Goal: Transaction & Acquisition: Purchase product/service

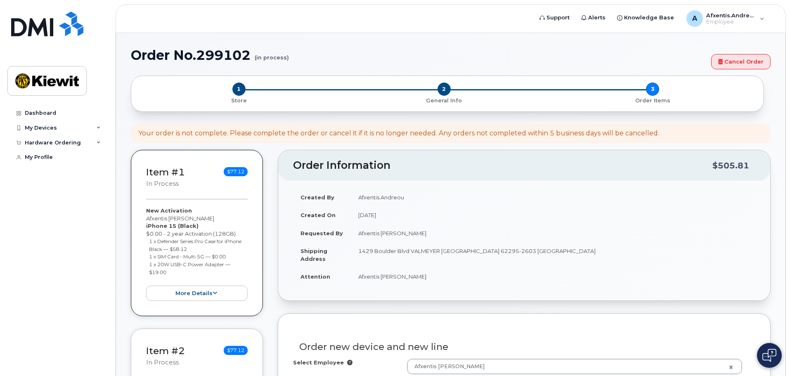
select select
click at [768, 357] on img at bounding box center [770, 355] width 14 height 13
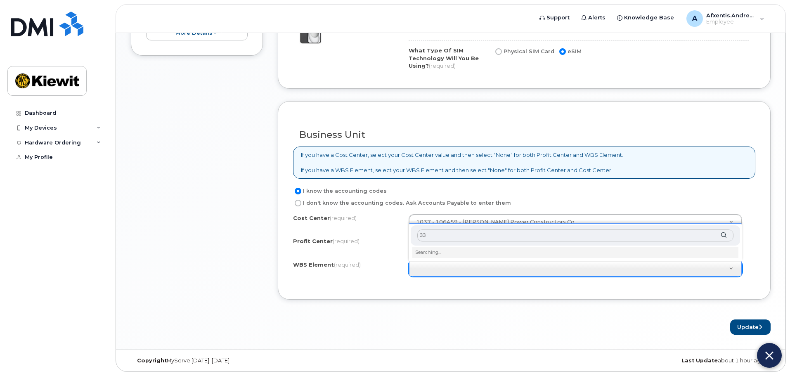
type input "3"
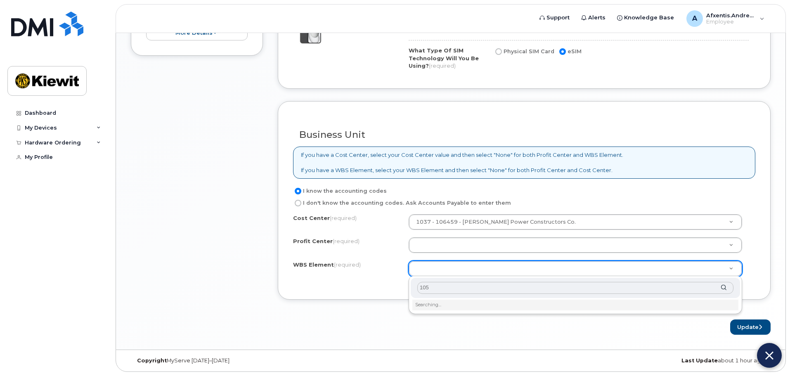
type input "1050"
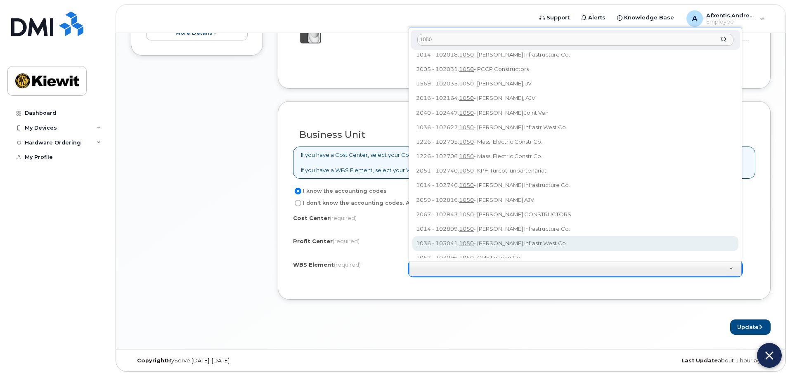
scroll to position [0, 0]
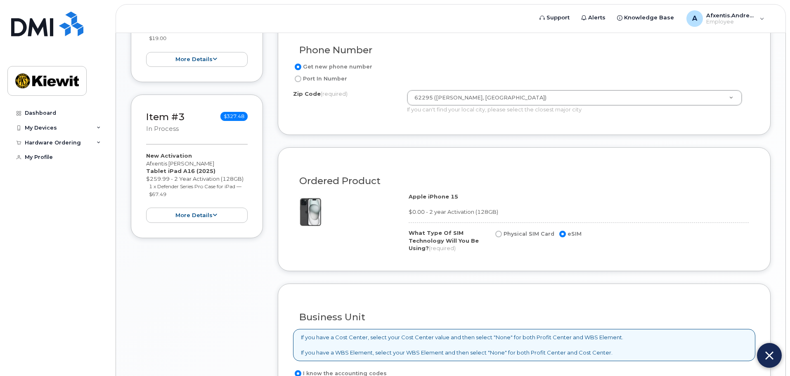
scroll to position [595, 0]
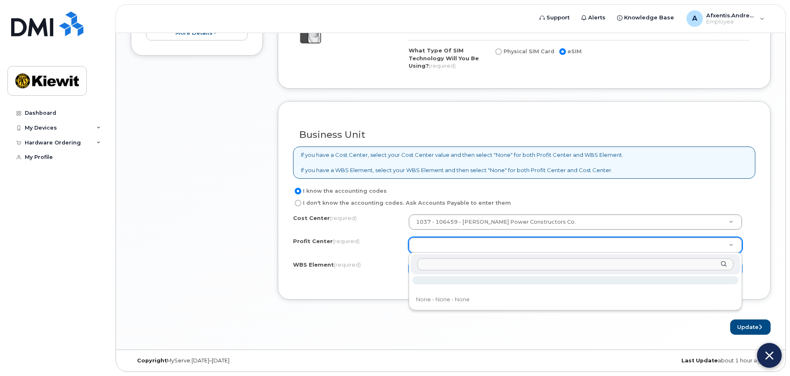
type input "1"
type input "a"
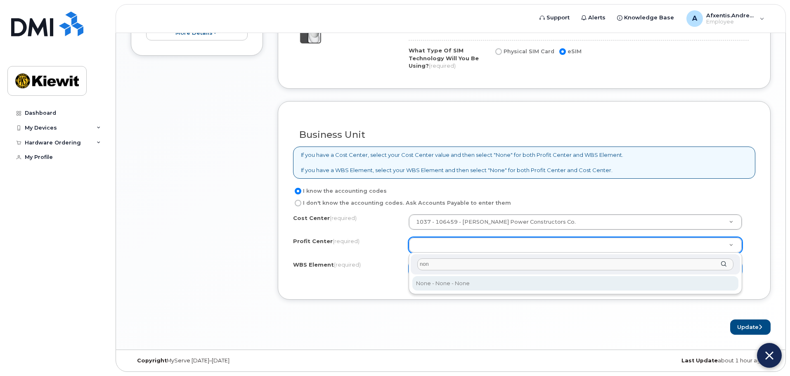
type input "none"
select select "None"
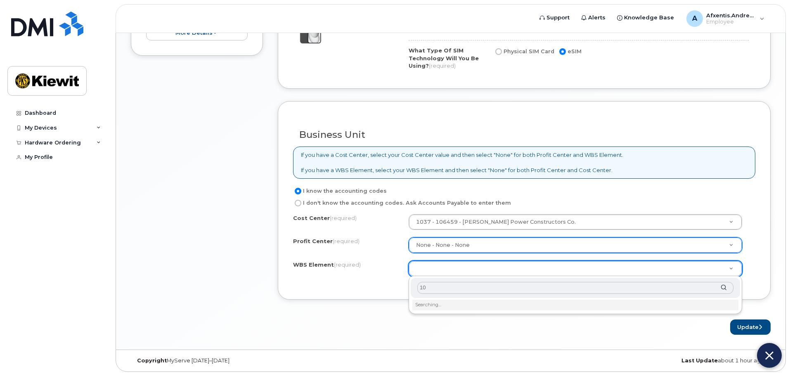
type input "1"
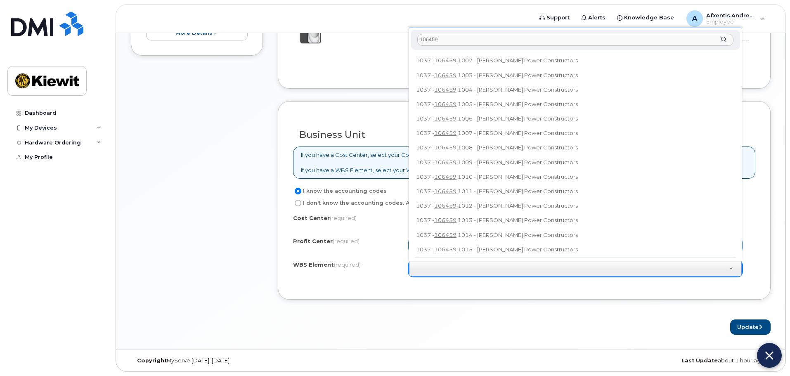
scroll to position [84, 0]
type input "106459Hey"
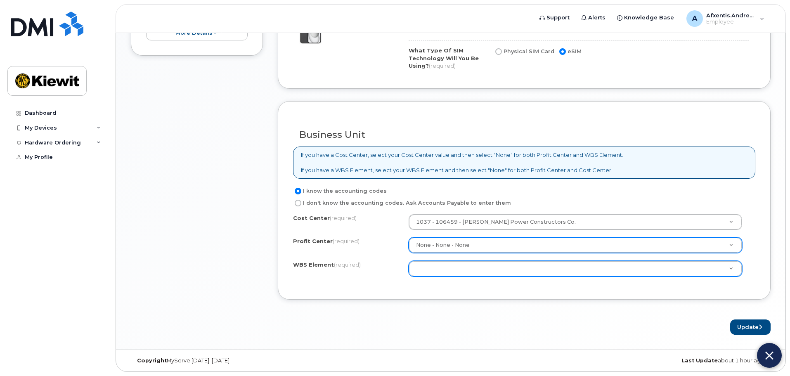
click at [569, 325] on div "Update" at bounding box center [524, 327] width 493 height 15
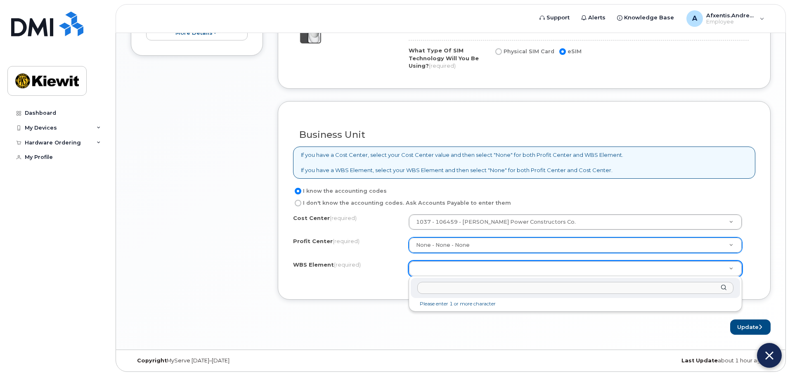
click at [770, 364] on button at bounding box center [769, 355] width 25 height 25
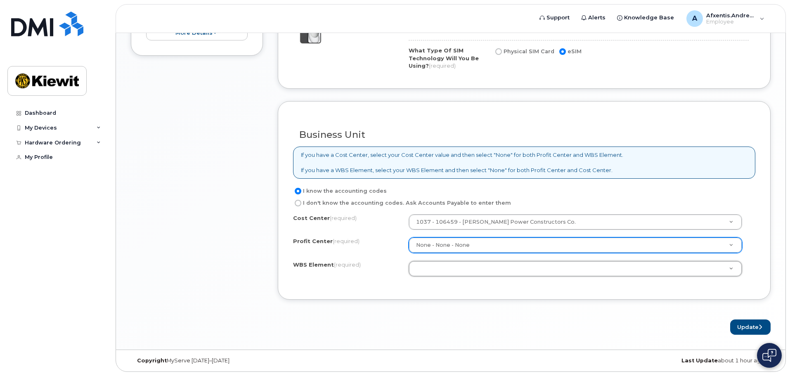
drag, startPoint x: 362, startPoint y: 313, endPoint x: 568, endPoint y: 322, distance: 205.9
click at [737, 325] on button "Update" at bounding box center [750, 327] width 40 height 15
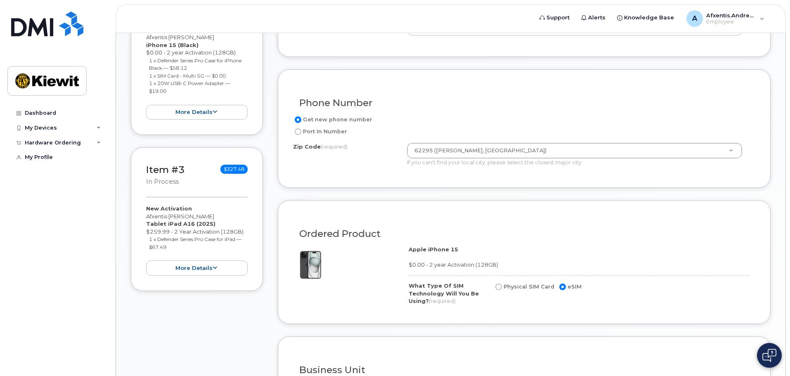
scroll to position [322, 0]
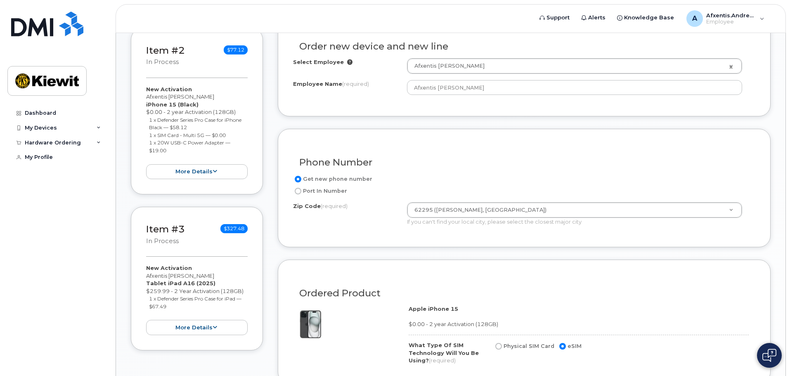
scroll to position [413, 0]
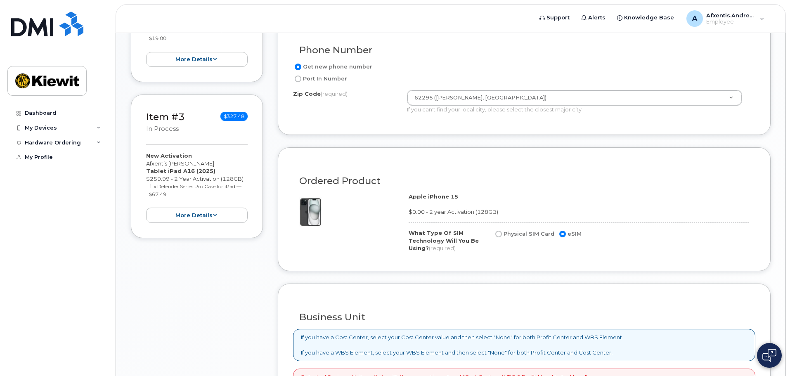
click at [233, 146] on div "New Activation Afxentis Andreou Tablet iPad A16 (2025) $259.99 - 2 Year Activat…" at bounding box center [197, 183] width 102 height 79
click at [211, 131] on div "Item #3 in process $327.48" at bounding box center [197, 123] width 102 height 27
click at [209, 216] on button "more details" at bounding box center [197, 215] width 102 height 15
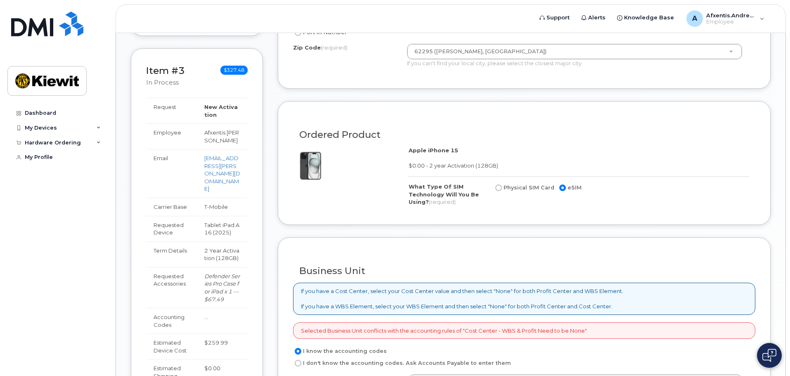
scroll to position [619, 0]
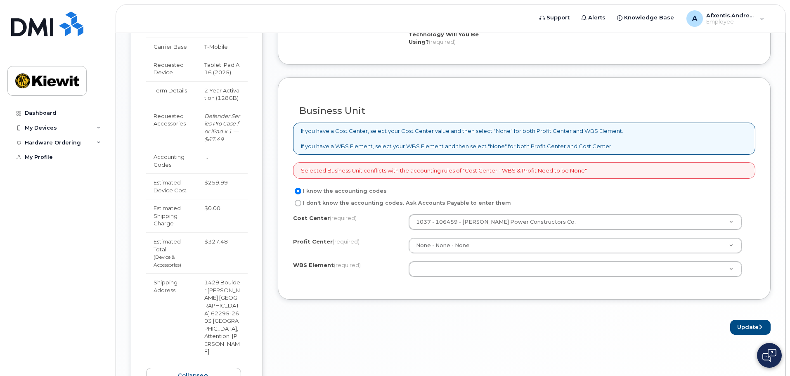
click at [318, 325] on div "Update" at bounding box center [524, 327] width 493 height 15
drag, startPoint x: 212, startPoint y: 341, endPoint x: 259, endPoint y: 345, distance: 47.6
click at [213, 368] on button "collapse" at bounding box center [193, 375] width 95 height 15
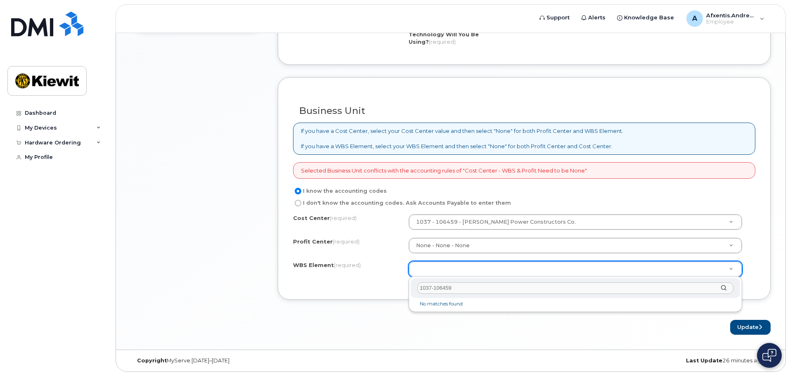
click at [434, 289] on input "1037-106459" at bounding box center [575, 288] width 316 height 12
click at [432, 287] on input "1037- 106459" at bounding box center [575, 288] width 316 height 12
drag, startPoint x: 437, startPoint y: 288, endPoint x: 398, endPoint y: 288, distance: 39.2
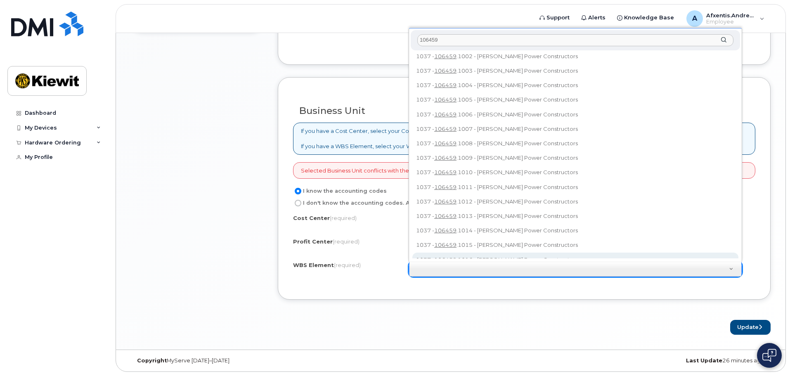
scroll to position [0, 0]
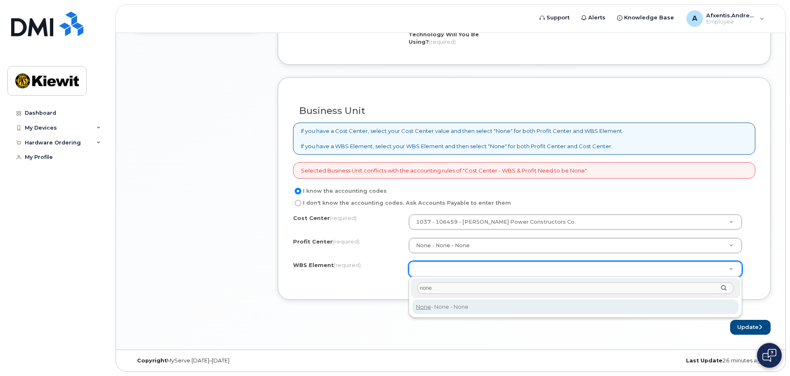
type input "none"
type input "None"
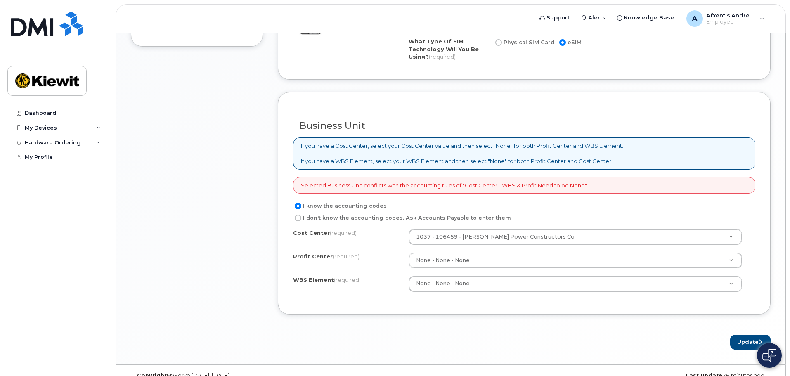
scroll to position [619, 0]
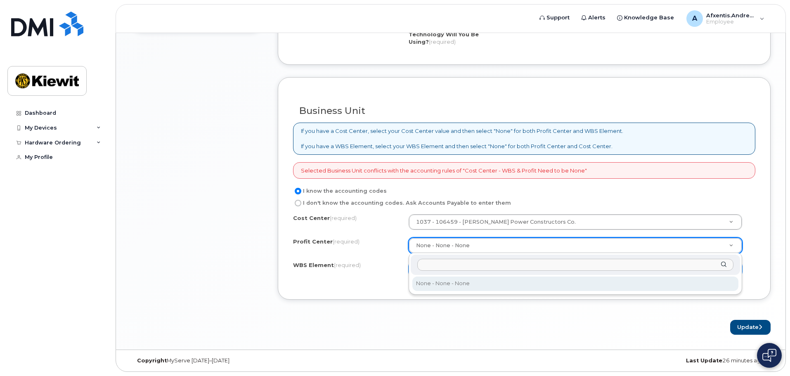
type input "1"
type input "4"
type input "1"
type input "K"
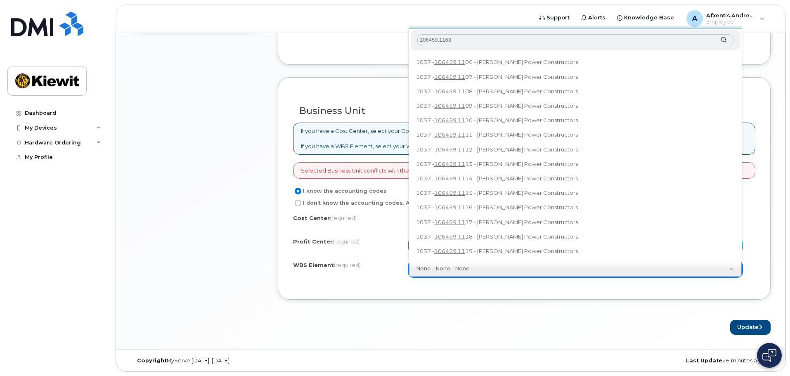
scroll to position [0, 0]
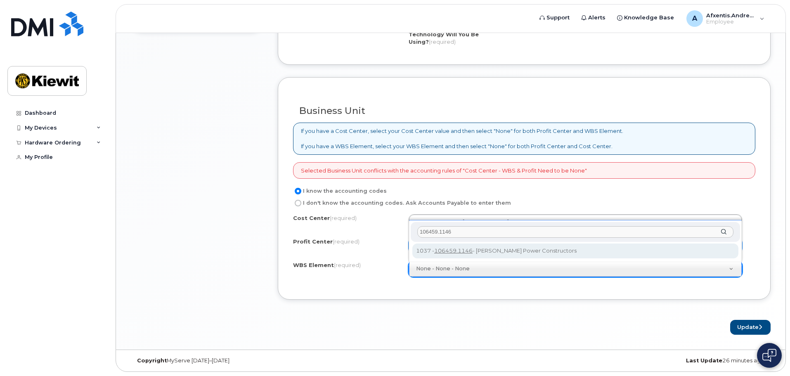
type input "106459.1146"
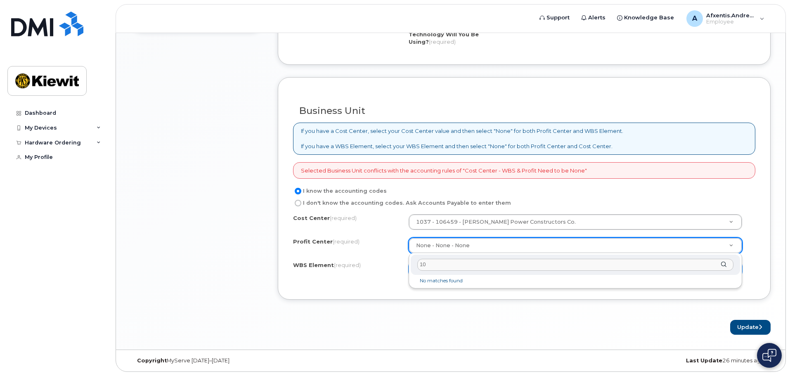
type input "1"
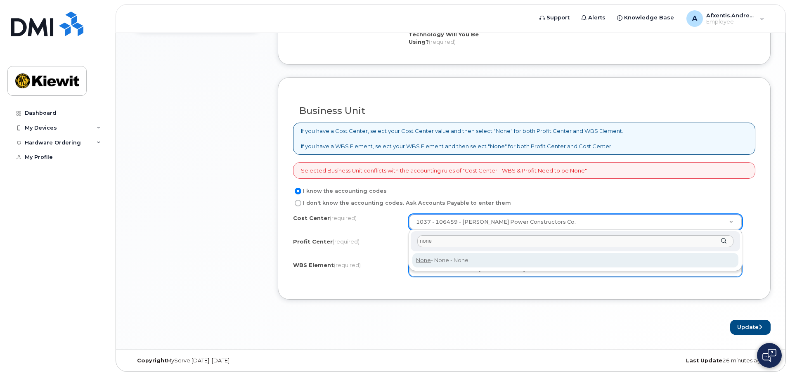
type input "none"
type input "None"
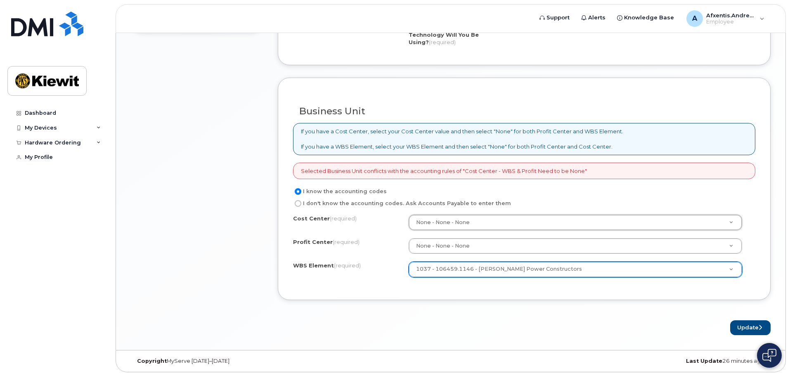
scroll to position [619, 0]
click at [738, 325] on button "Update" at bounding box center [750, 327] width 40 height 15
click at [749, 327] on button "Update" at bounding box center [750, 327] width 40 height 15
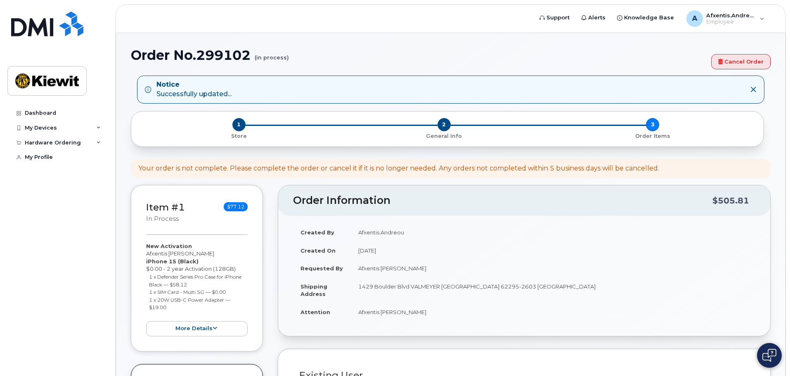
select select
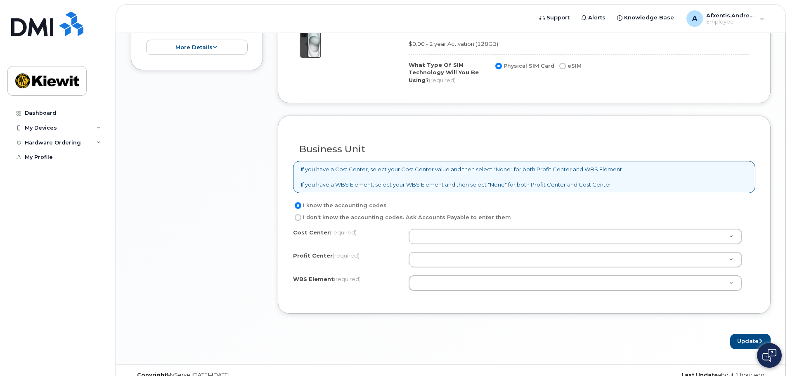
scroll to position [619, 0]
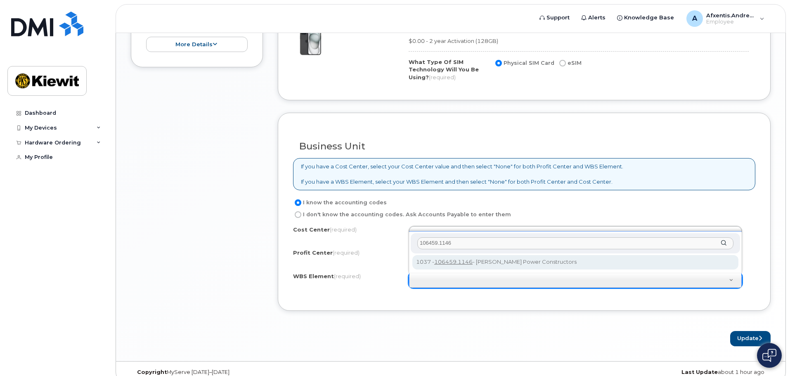
type input "106459.1146"
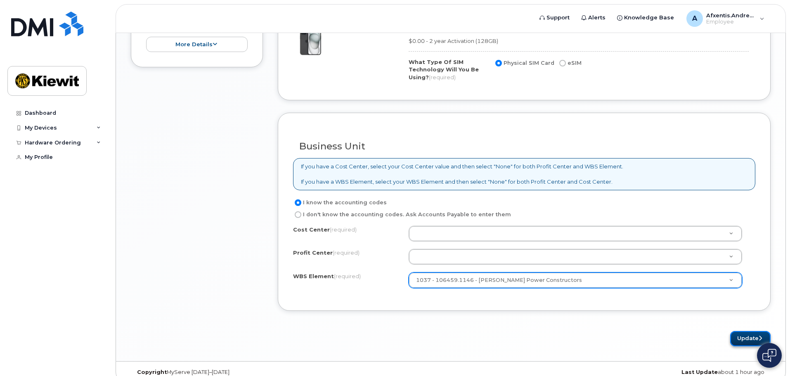
click at [733, 332] on button "Update" at bounding box center [750, 338] width 40 height 15
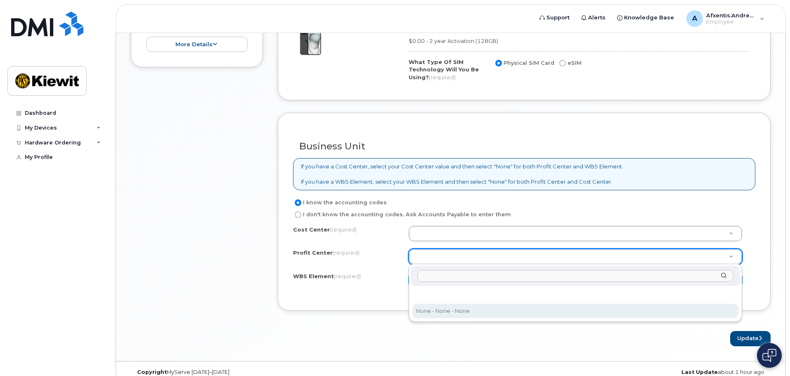
select select "None"
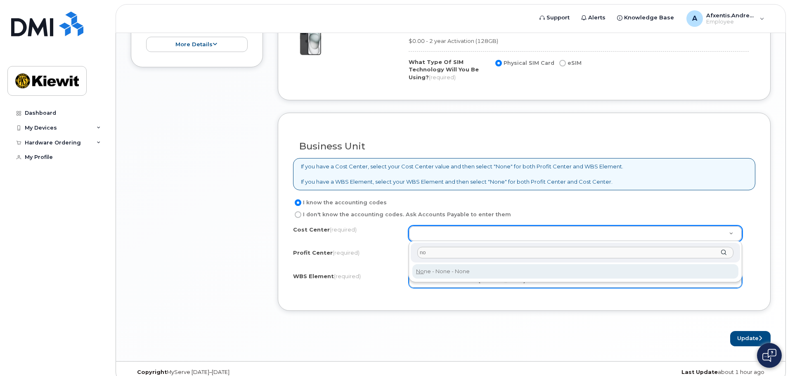
type input "no"
type input "None"
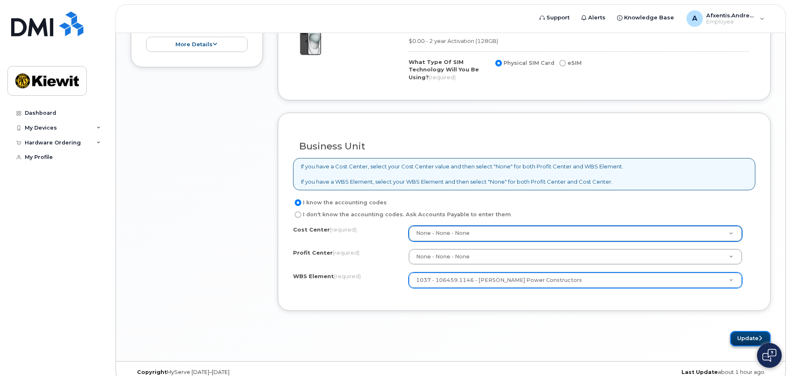
click at [740, 340] on button "Update" at bounding box center [750, 338] width 40 height 15
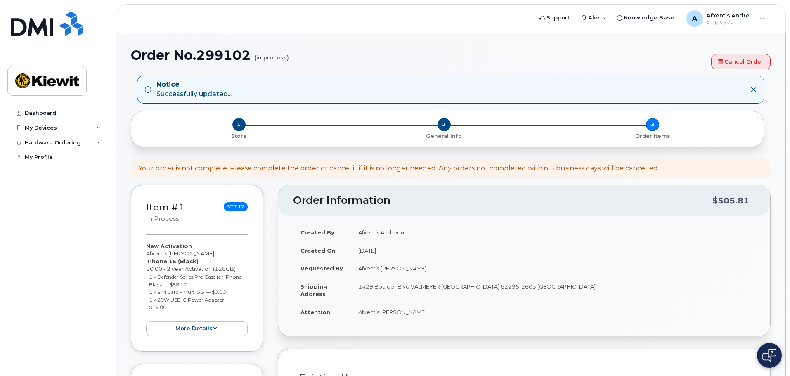
select select
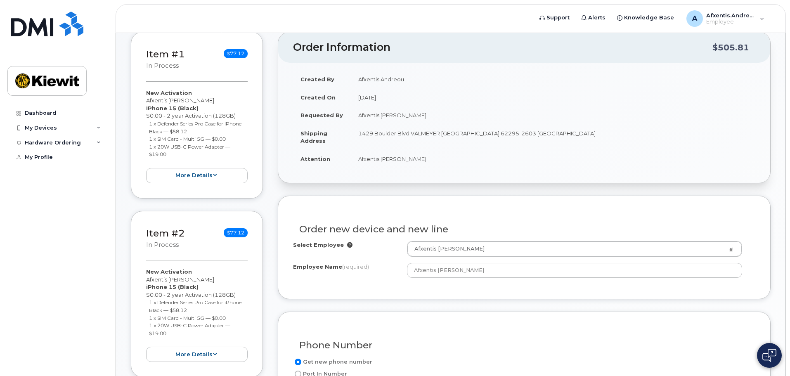
scroll to position [124, 0]
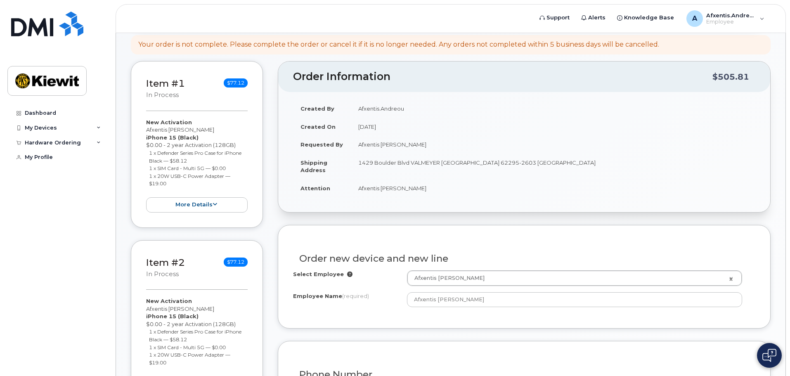
click at [212, 142] on div "New Activation Afxentis Andreou iPhone 15 (Black) $0.00 - 2 year Activation (12…" at bounding box center [197, 166] width 102 height 94
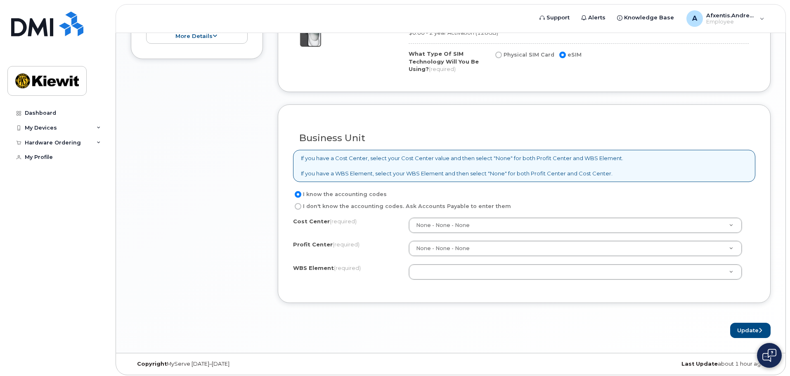
scroll to position [595, 0]
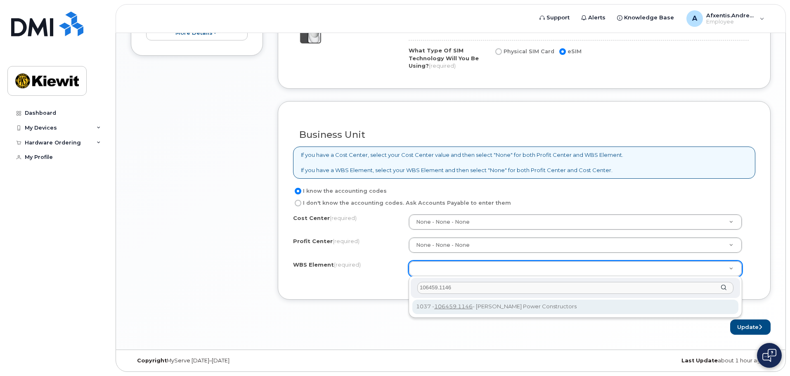
type input "106459.1146"
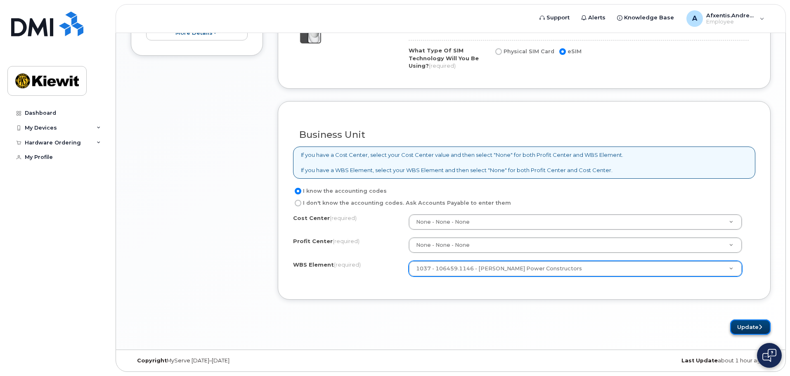
click at [745, 325] on button "Update" at bounding box center [750, 327] width 40 height 15
drag, startPoint x: 744, startPoint y: 330, endPoint x: 647, endPoint y: 299, distance: 101.3
click at [743, 330] on button "Update" at bounding box center [750, 327] width 40 height 15
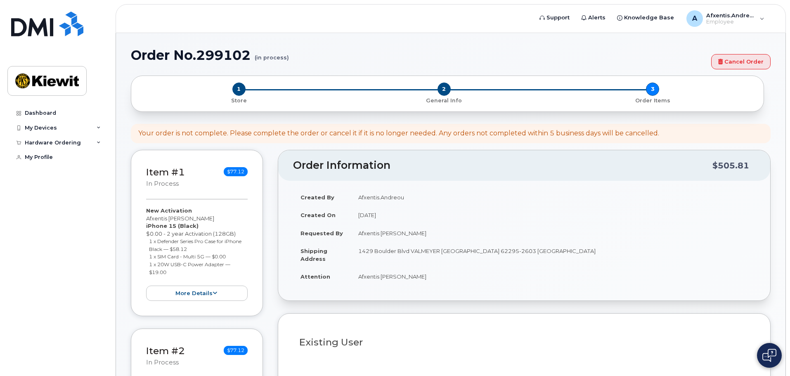
select select
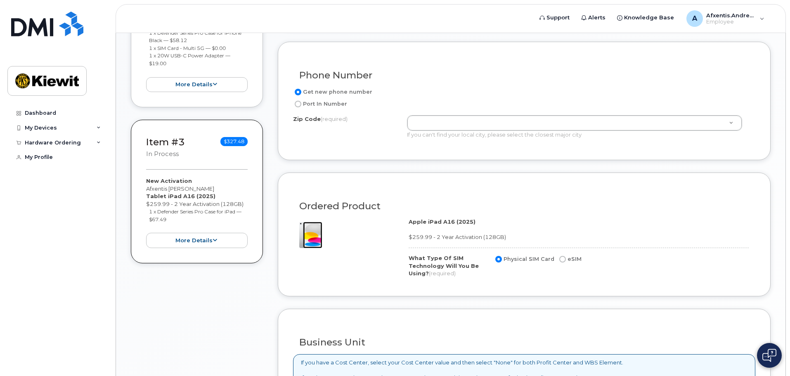
scroll to position [413, 0]
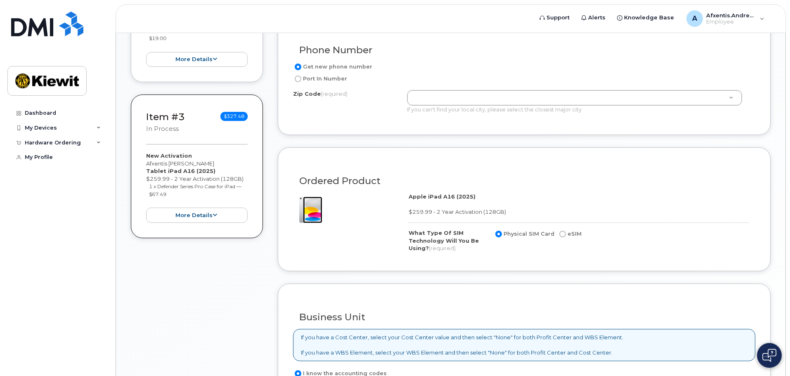
click at [300, 79] on input "Port In Number" at bounding box center [298, 79] width 7 height 7
radio input "true"
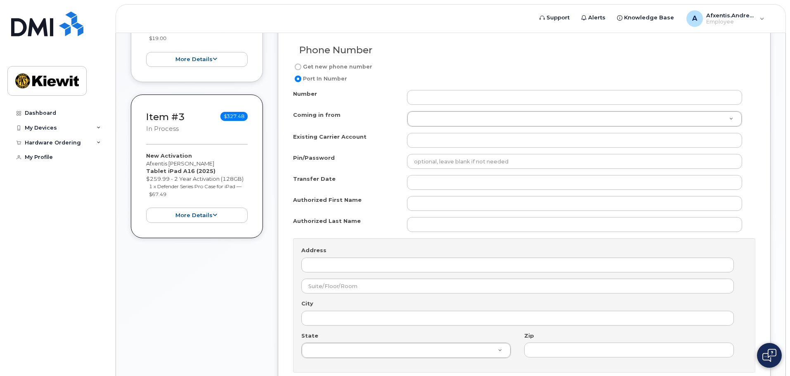
click at [297, 68] on input "Get new phone number" at bounding box center [298, 67] width 7 height 7
radio input "true"
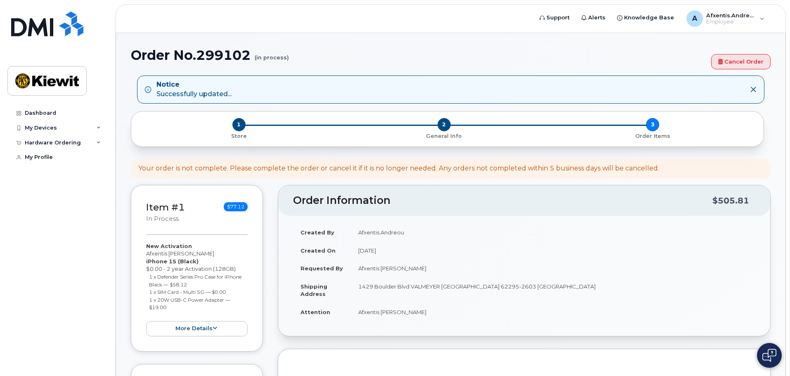
select select
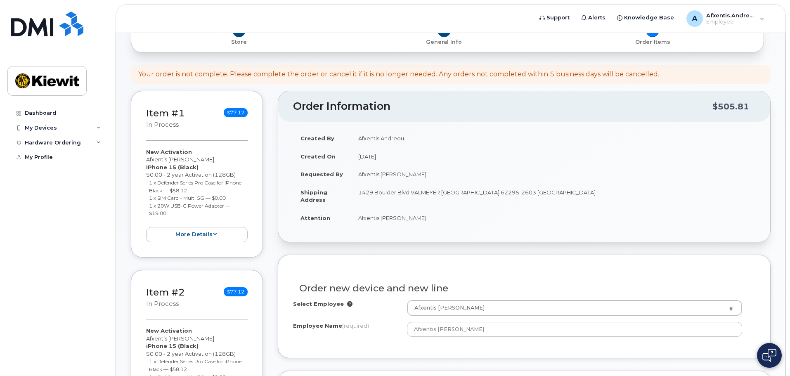
scroll to position [289, 0]
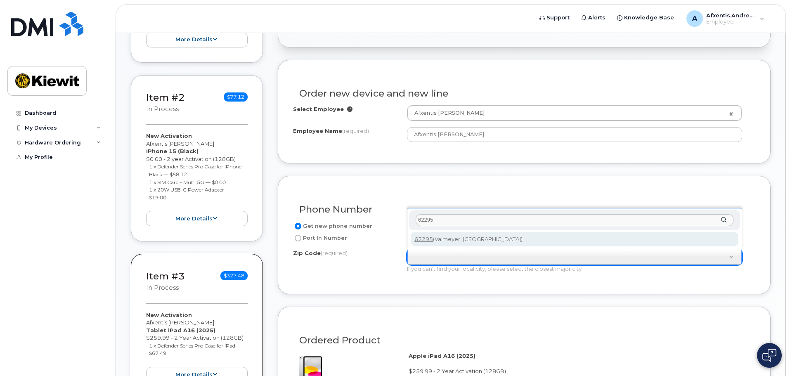
type input "62295"
type input "62295 ([PERSON_NAME], [GEOGRAPHIC_DATA])"
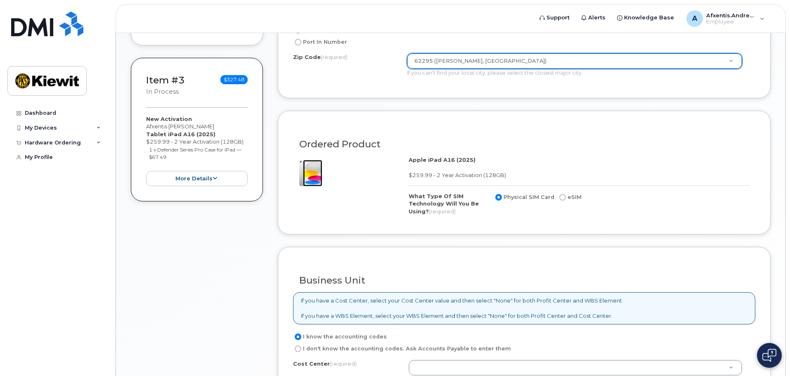
scroll to position [496, 0]
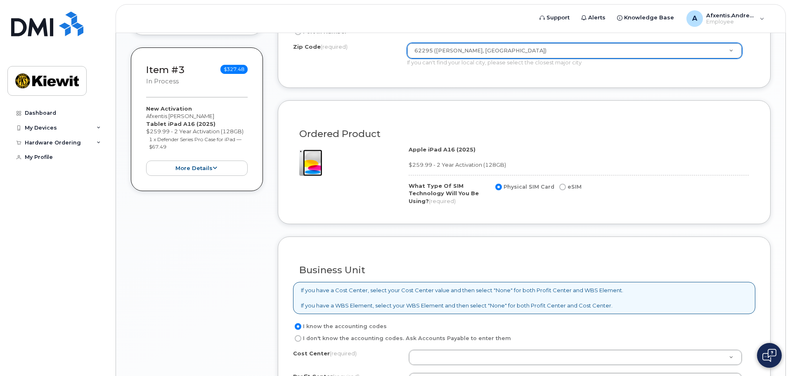
click at [561, 187] on input "eSIM" at bounding box center [563, 187] width 7 height 7
radio input "true"
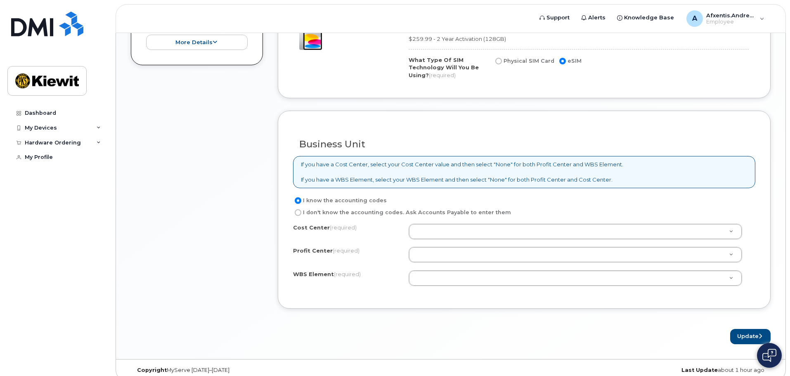
scroll to position [631, 0]
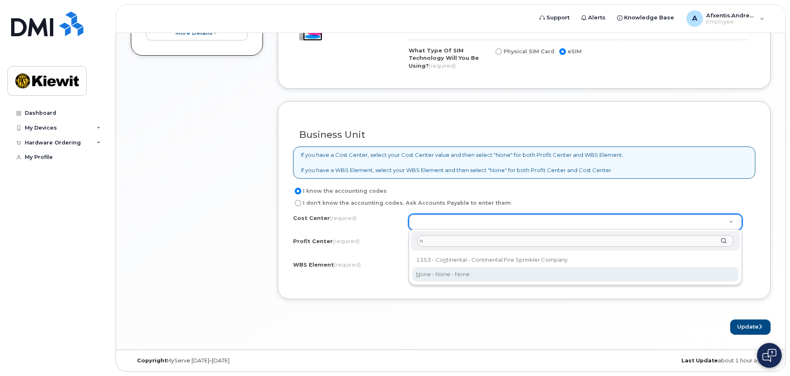
type input "n"
type input "None"
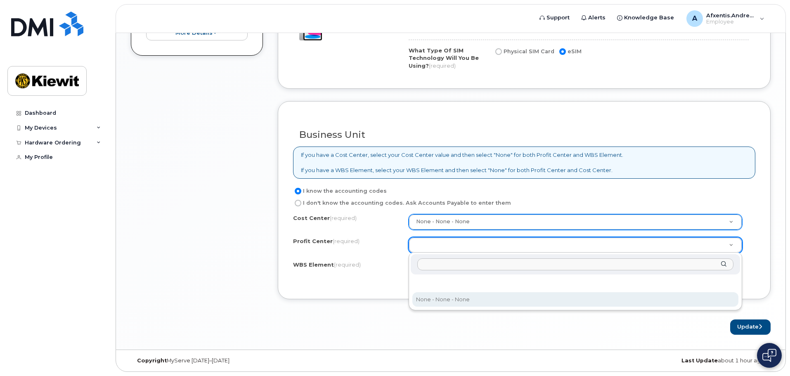
select select "None"
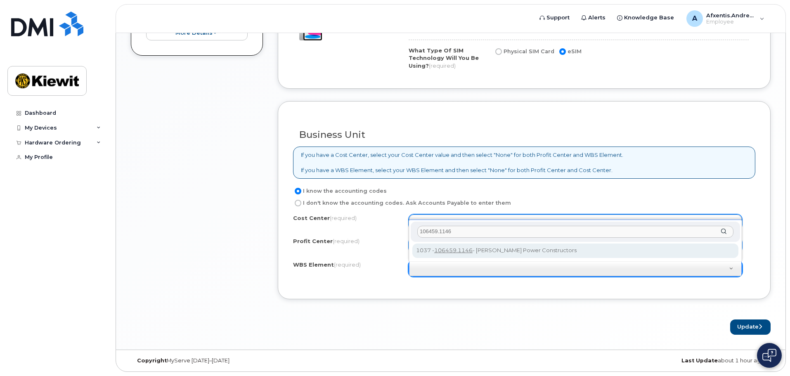
type input "106459.1146"
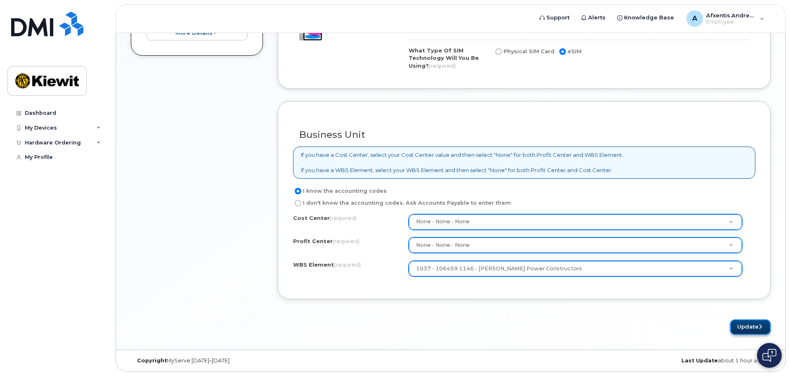
click at [743, 327] on button "Update" at bounding box center [750, 327] width 40 height 15
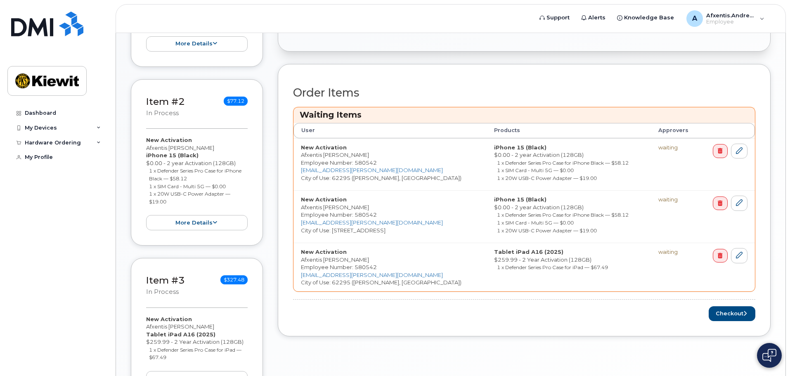
scroll to position [282, 0]
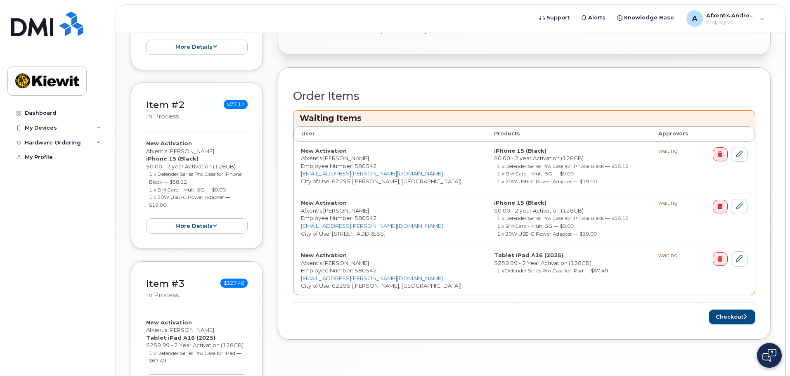
click at [657, 133] on th "Approvers" at bounding box center [676, 133] width 50 height 15
click at [396, 144] on td "New Activation Afxentis Andreou Employee Number: 580542 AFXENTIS.ANDREOU@KIEWIT…" at bounding box center [390, 168] width 193 height 52
click at [324, 116] on h3 "Waiting Items" at bounding box center [524, 118] width 449 height 11
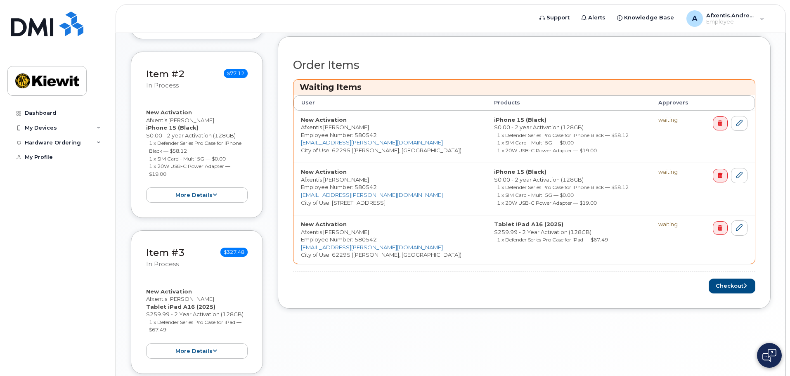
scroll to position [364, 0]
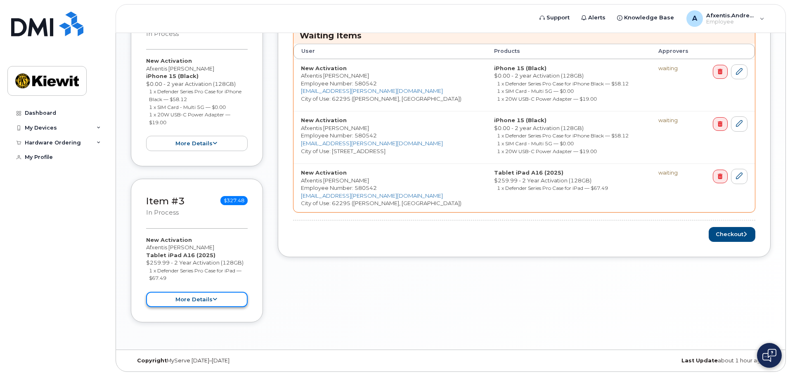
click at [215, 297] on icon at bounding box center [215, 299] width 5 height 5
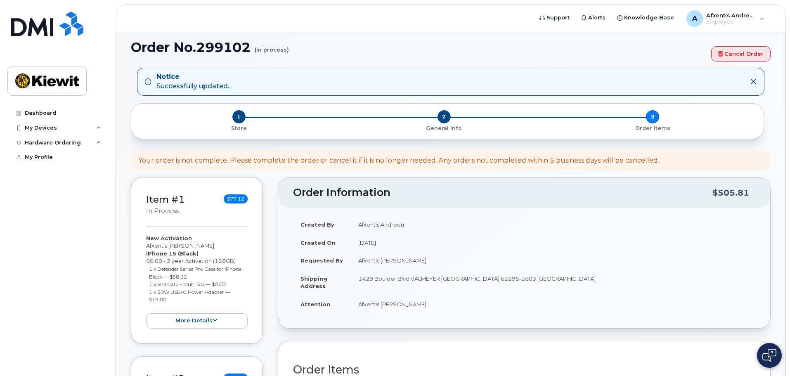
scroll to position [0, 0]
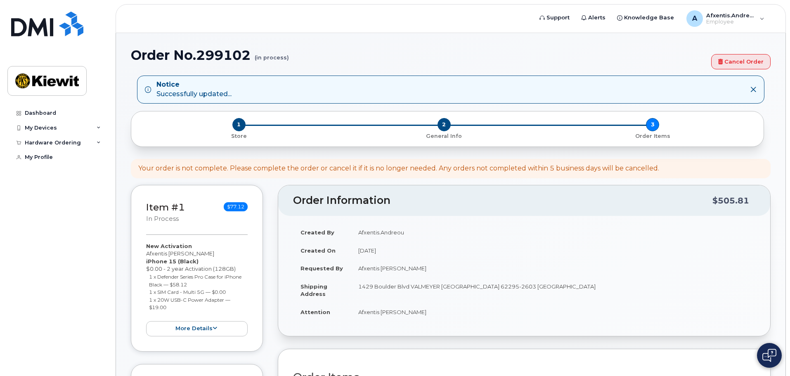
click at [523, 235] on td "Afxentis.Andreou" at bounding box center [553, 232] width 405 height 18
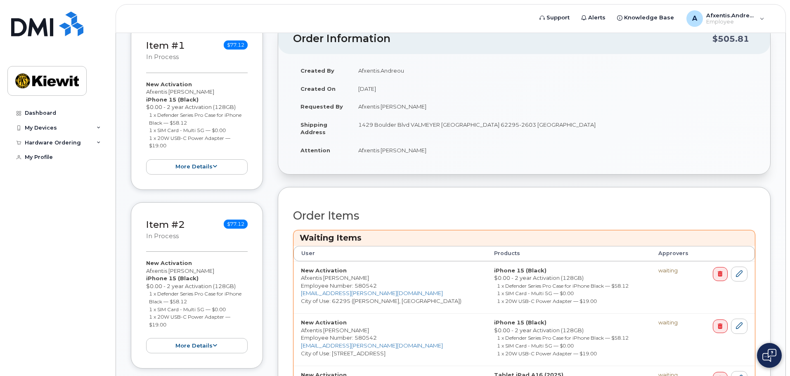
scroll to position [289, 0]
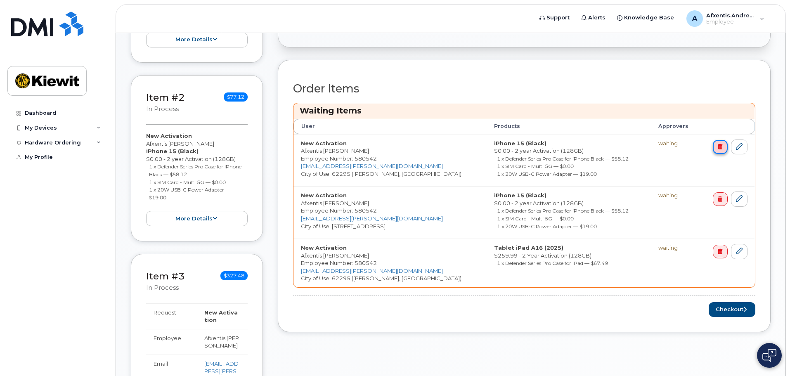
click at [719, 149] on icon at bounding box center [720, 146] width 5 height 5
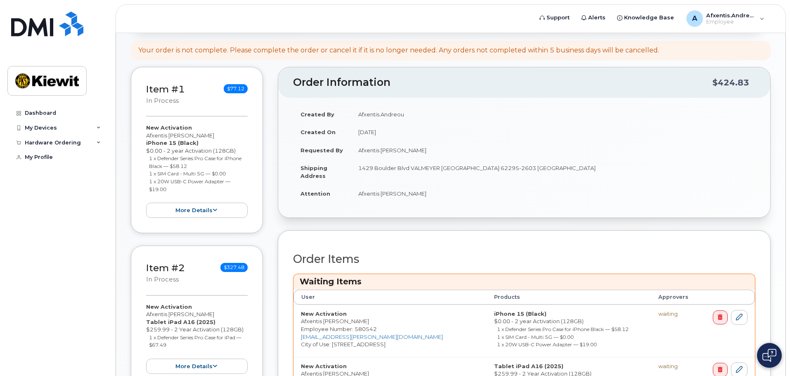
scroll to position [211, 0]
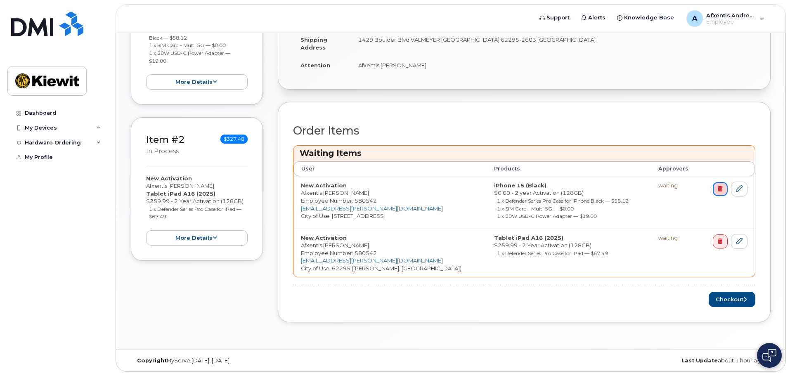
drag, startPoint x: 724, startPoint y: 189, endPoint x: 429, endPoint y: 27, distance: 337.1
click at [724, 189] on link at bounding box center [720, 189] width 14 height 14
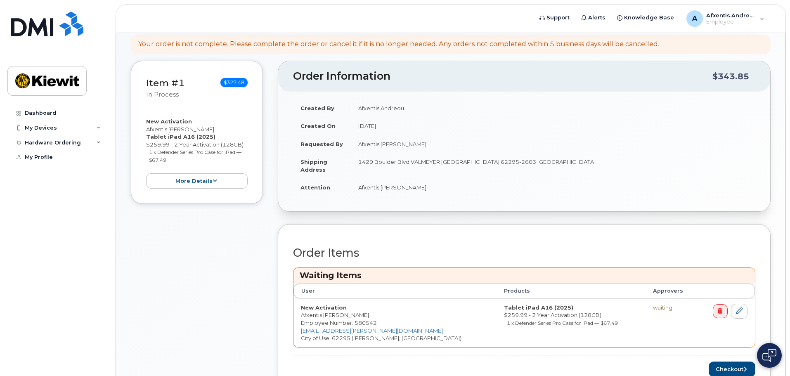
scroll to position [159, 0]
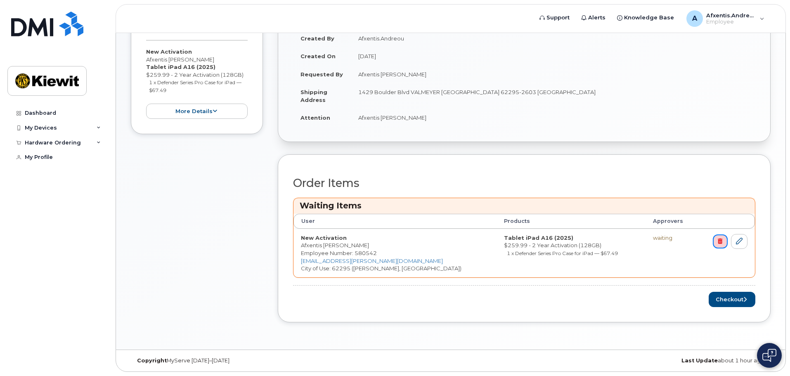
drag, startPoint x: 724, startPoint y: 245, endPoint x: 425, endPoint y: 31, distance: 367.6
click at [723, 245] on link at bounding box center [720, 242] width 14 height 14
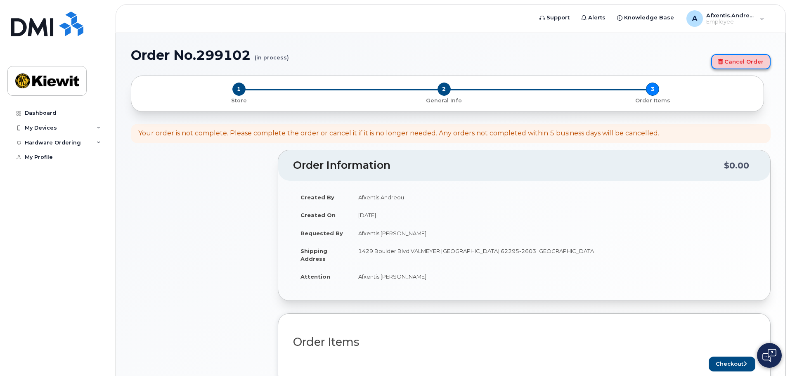
click at [736, 64] on link "Cancel Order" at bounding box center [740, 61] width 59 height 15
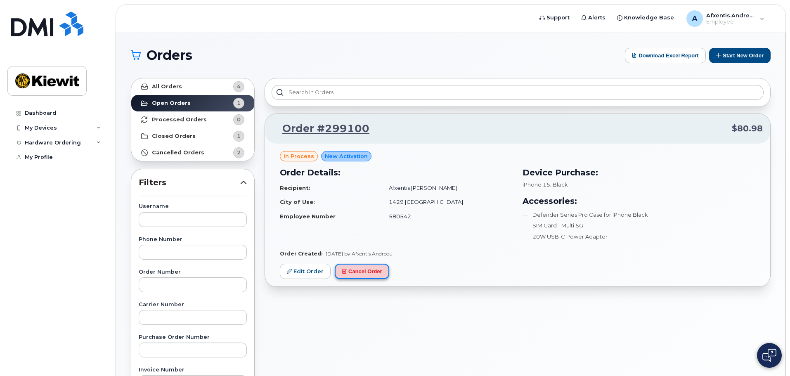
click at [367, 268] on button "Cancel Order" at bounding box center [362, 271] width 55 height 15
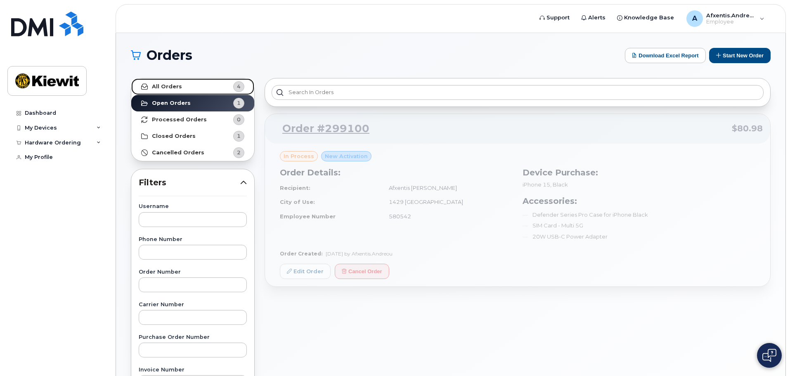
click at [177, 84] on strong "All Orders" at bounding box center [167, 86] width 30 height 7
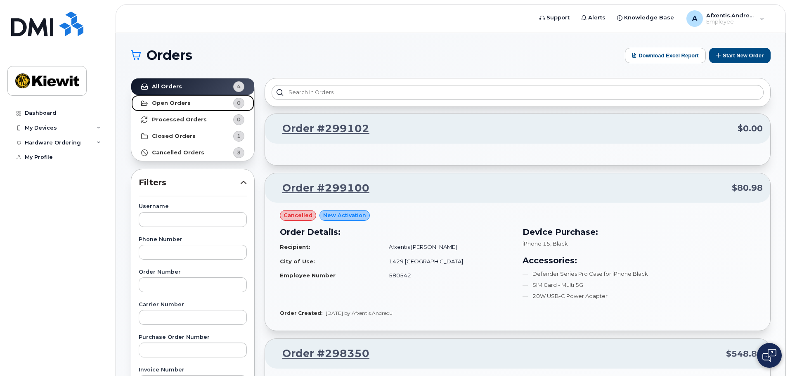
click at [181, 100] on strong "Open Orders" at bounding box center [171, 103] width 39 height 7
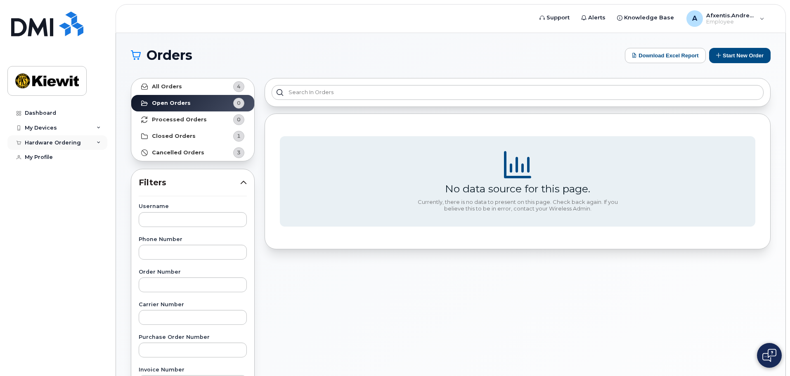
click at [84, 144] on div "Hardware Ordering" at bounding box center [57, 142] width 100 height 15
click at [49, 175] on div "New Order" at bounding box center [43, 173] width 31 height 7
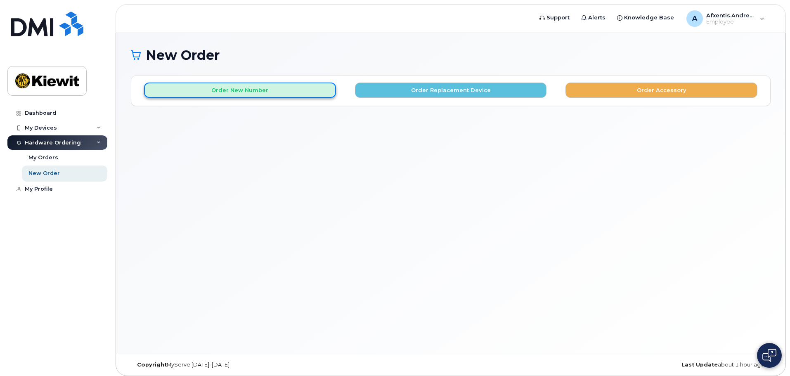
click at [250, 95] on button "Order New Number" at bounding box center [240, 90] width 192 height 15
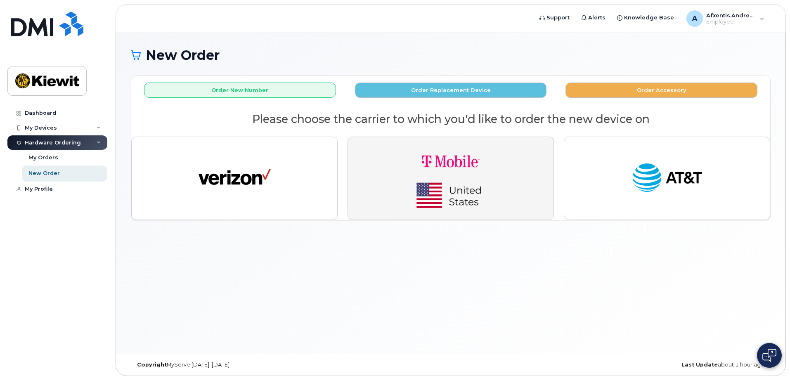
click at [417, 179] on img "button" at bounding box center [451, 178] width 116 height 69
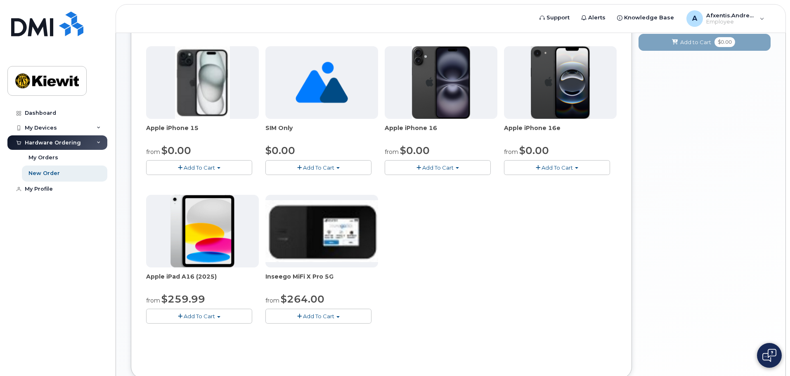
scroll to position [124, 0]
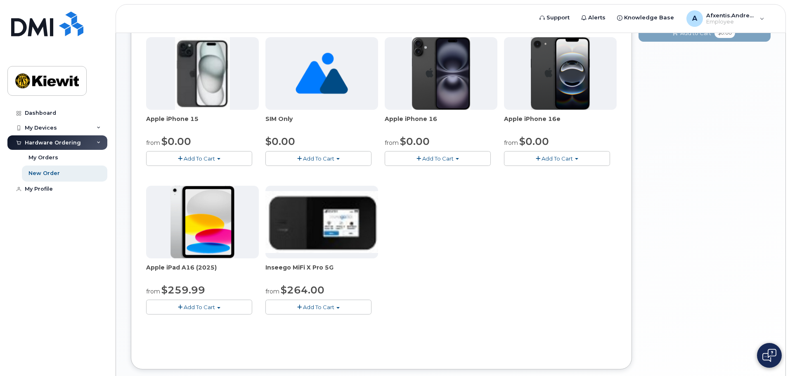
click at [179, 153] on button "Add To Cart" at bounding box center [199, 158] width 106 height 14
click at [181, 172] on link "$0.00 - 2 year Activation (128GB)" at bounding box center [201, 174] width 106 height 10
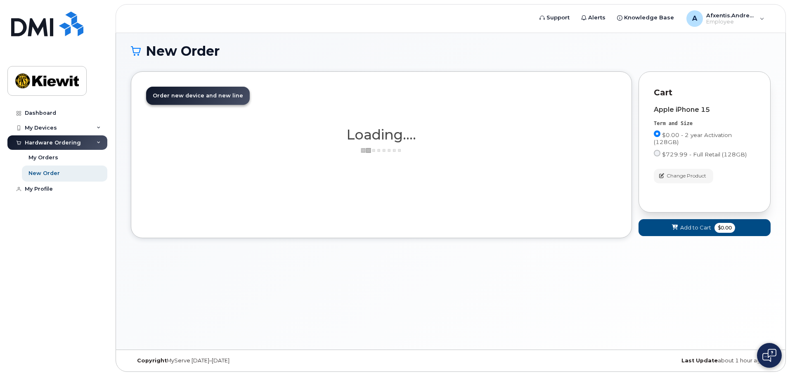
scroll to position [5, 0]
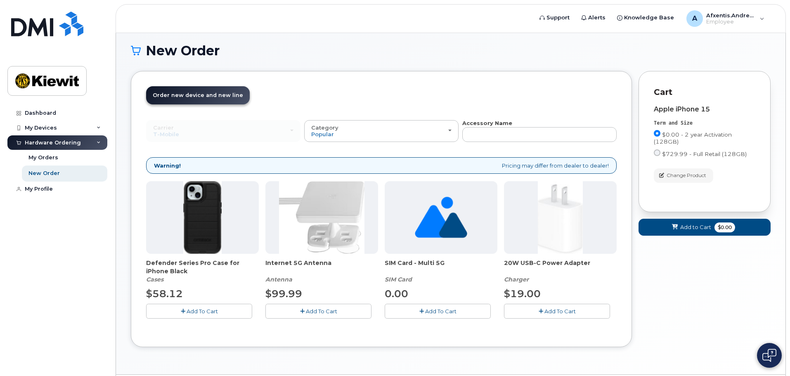
click at [187, 309] on span "Add To Cart" at bounding box center [202, 311] width 31 height 7
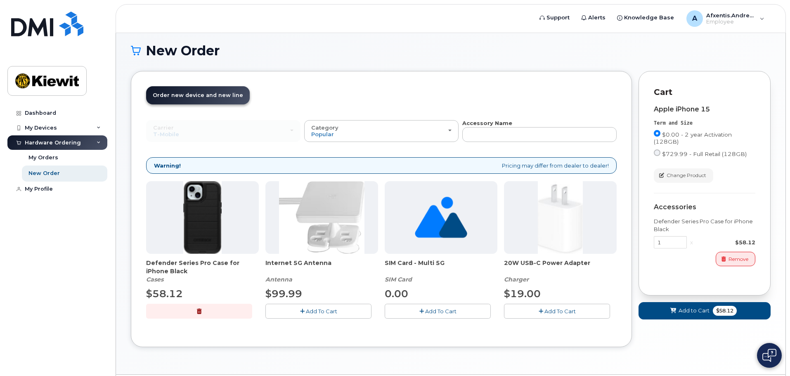
click at [435, 314] on span "Add To Cart" at bounding box center [440, 311] width 31 height 7
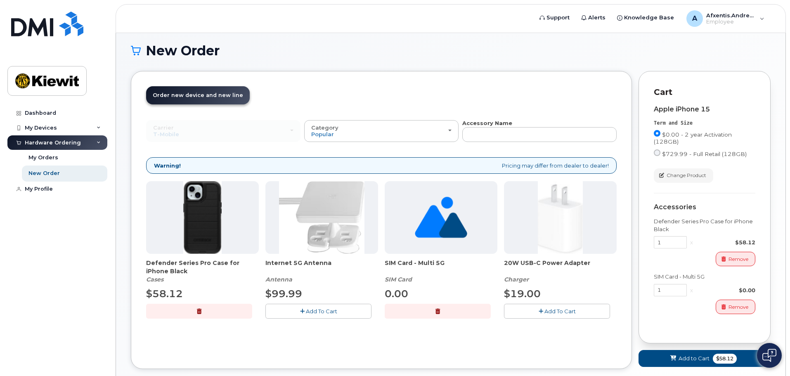
click at [551, 315] on button "Add To Cart" at bounding box center [557, 311] width 106 height 14
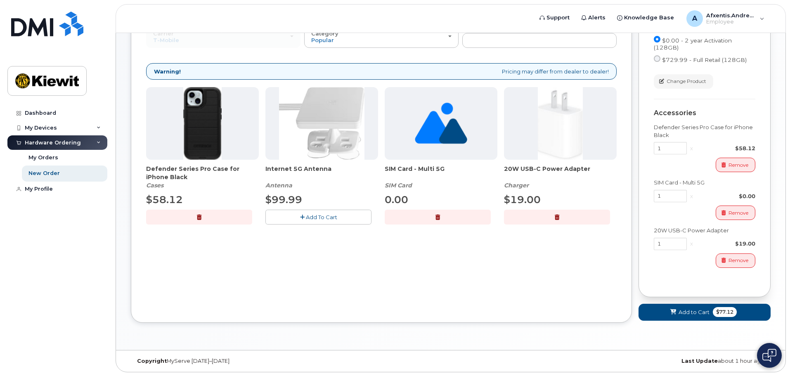
scroll to position [99, 0]
click at [681, 311] on span "Add to Cart" at bounding box center [694, 312] width 31 height 8
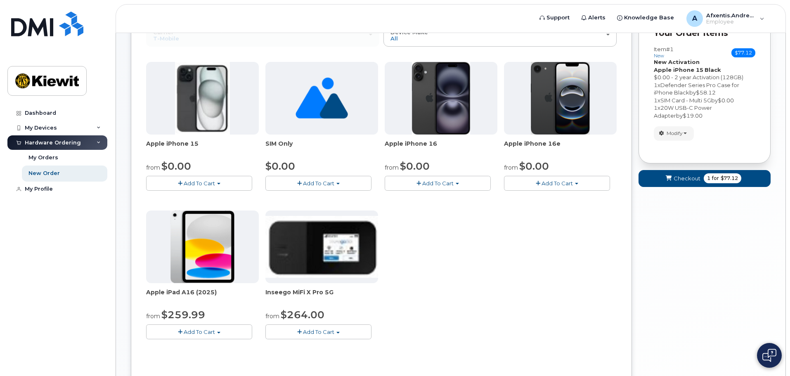
click at [184, 183] on span "Add To Cart" at bounding box center [199, 183] width 31 height 7
click at [187, 195] on link "$0.00 - 2 year Activation (128GB)" at bounding box center [201, 199] width 106 height 10
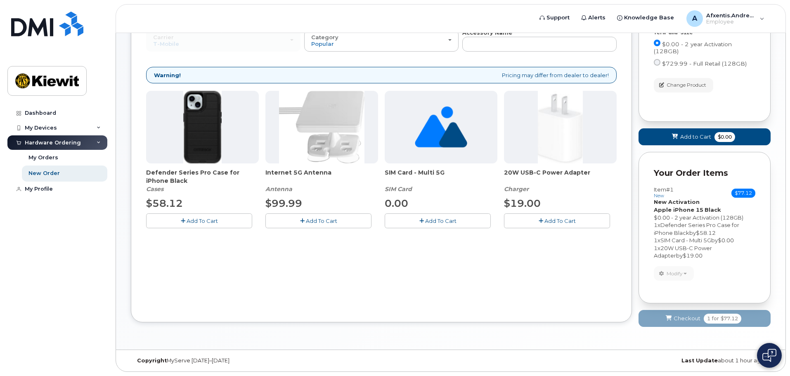
scroll to position [95, 0]
click at [199, 224] on span "Add To Cart" at bounding box center [202, 221] width 31 height 7
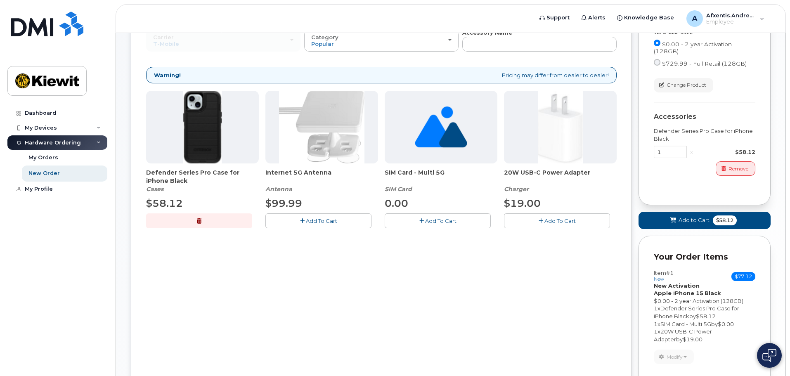
click at [428, 225] on button "Add To Cart" at bounding box center [438, 220] width 106 height 14
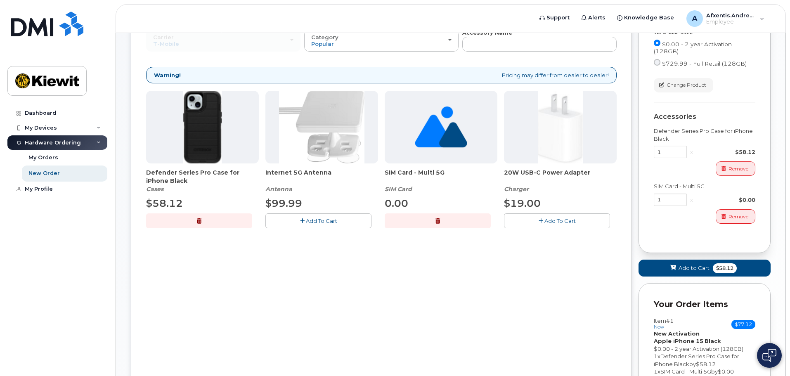
click at [546, 220] on span "Add To Cart" at bounding box center [560, 221] width 31 height 7
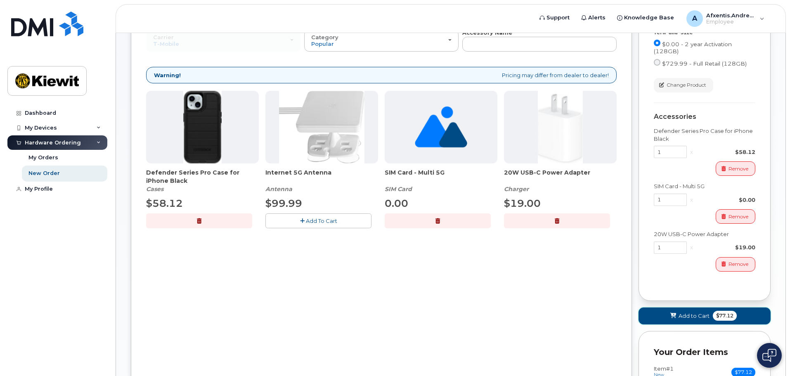
click at [685, 312] on span "Add to Cart" at bounding box center [694, 316] width 31 height 8
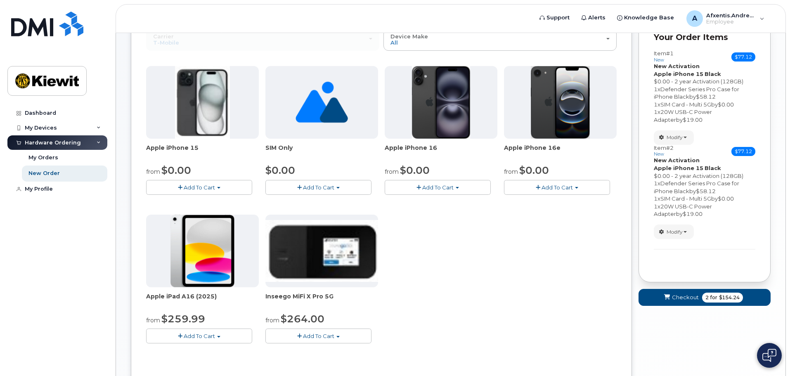
click at [180, 336] on span "button" at bounding box center [180, 336] width 5 height 5
click at [187, 349] on link "$259.99 - 2 Year Activation (128GB)" at bounding box center [205, 351] width 114 height 10
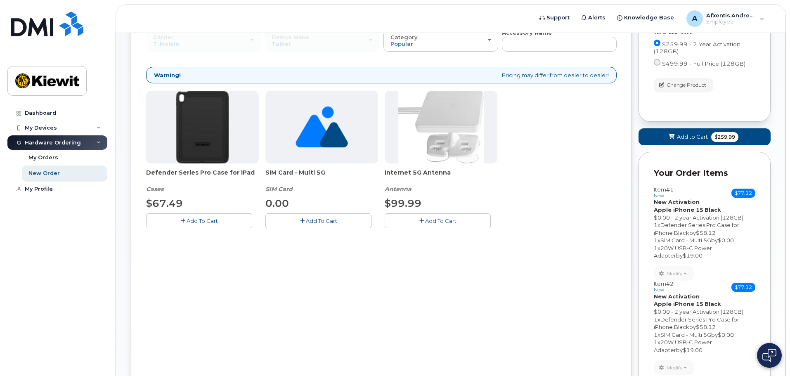
click at [184, 221] on icon "button" at bounding box center [183, 220] width 5 height 5
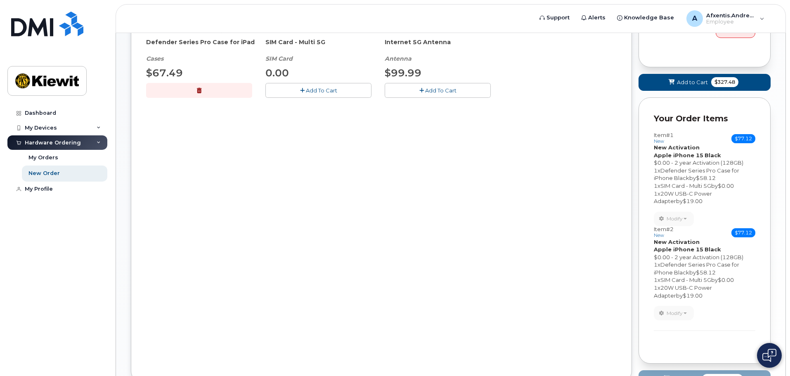
scroll to position [178, 0]
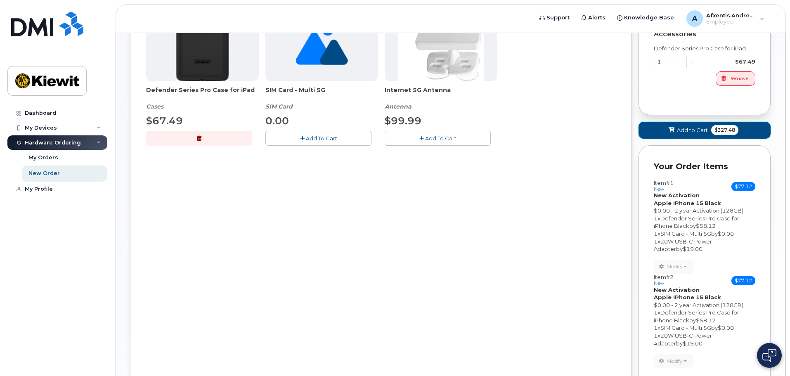
click at [696, 132] on span "Add to Cart" at bounding box center [692, 130] width 31 height 8
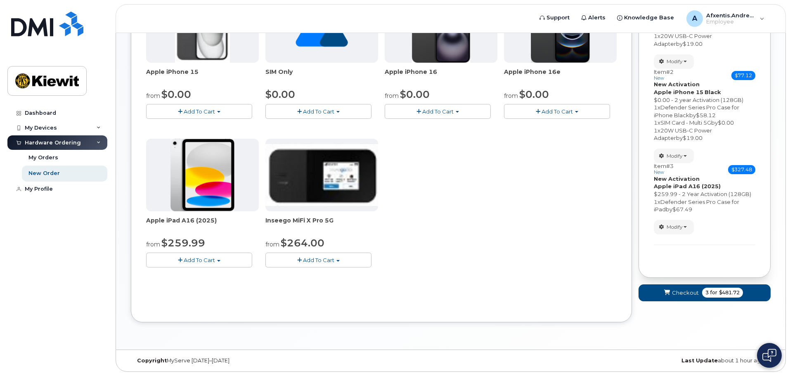
scroll to position [171, 0]
click at [683, 291] on span "Checkout" at bounding box center [685, 293] width 27 height 8
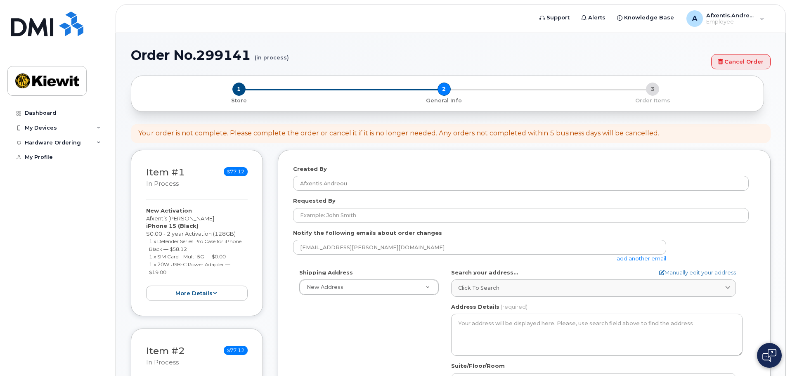
select select
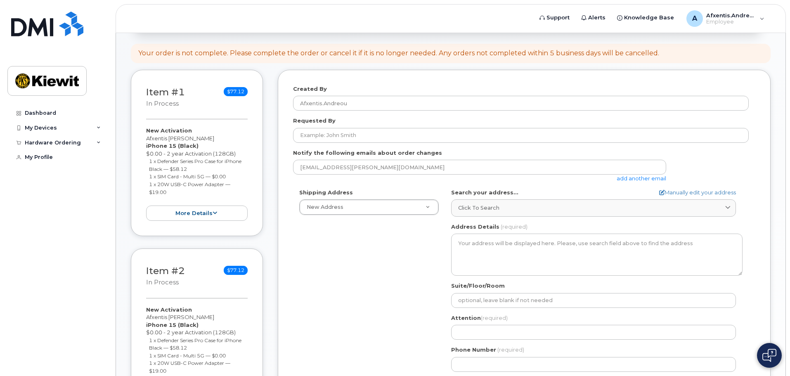
scroll to position [83, 0]
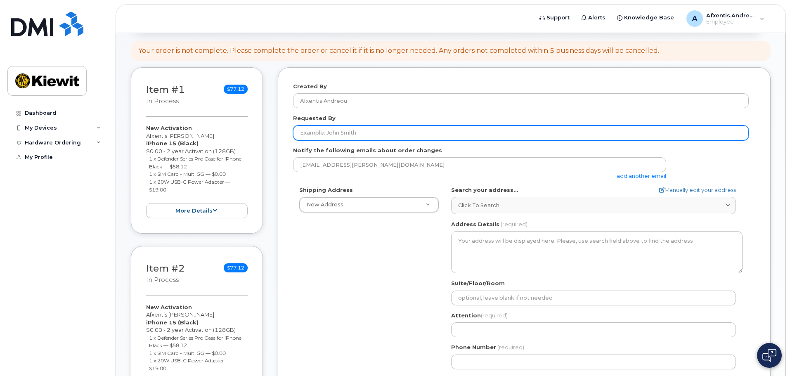
click at [327, 133] on input "Requested By" at bounding box center [521, 133] width 456 height 15
type input "Afxentis [PERSON_NAME]"
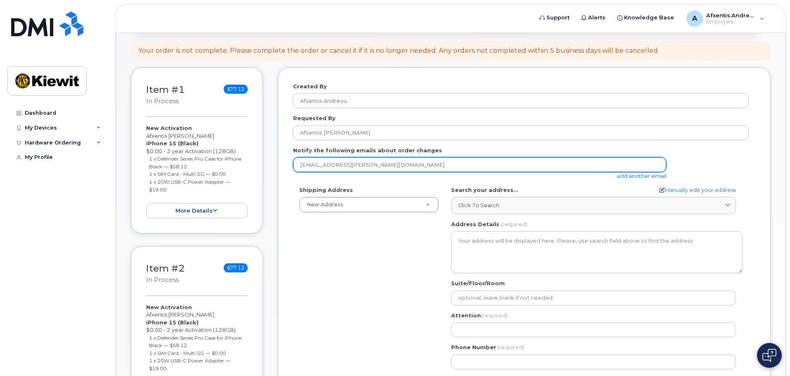
click at [356, 166] on input "[EMAIL_ADDRESS][PERSON_NAME][DOMAIN_NAME]" at bounding box center [479, 164] width 373 height 15
click at [390, 163] on input "[EMAIL_ADDRESS][PERSON_NAME][DOMAIN_NAME]" at bounding box center [479, 164] width 373 height 15
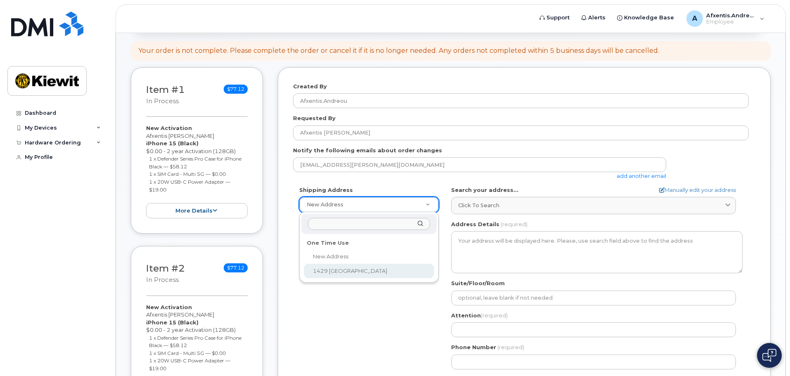
select select "1429 [GEOGRAPHIC_DATA]"
type textarea "1429 Boulder Blvd VALMEYER [GEOGRAPHIC_DATA] 62295-2603 [GEOGRAPHIC_DATA]"
type input "Afxentis [PERSON_NAME]"
type input "3316881616"
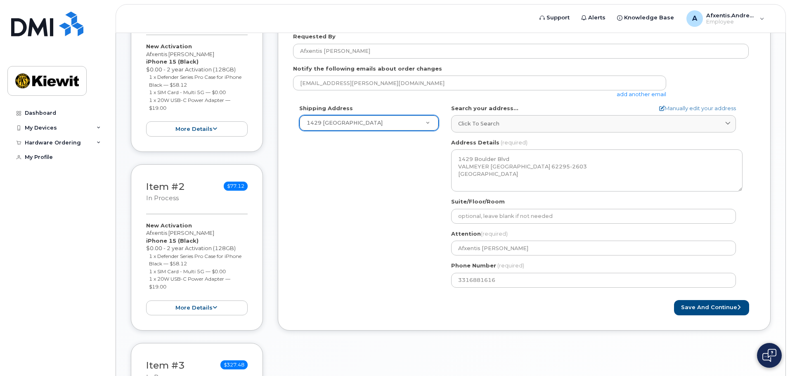
scroll to position [165, 0]
click at [723, 306] on button "Save and Continue" at bounding box center [711, 306] width 75 height 15
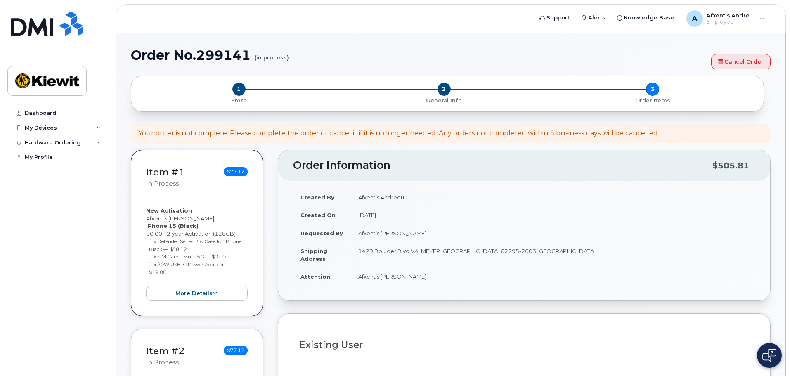
select select
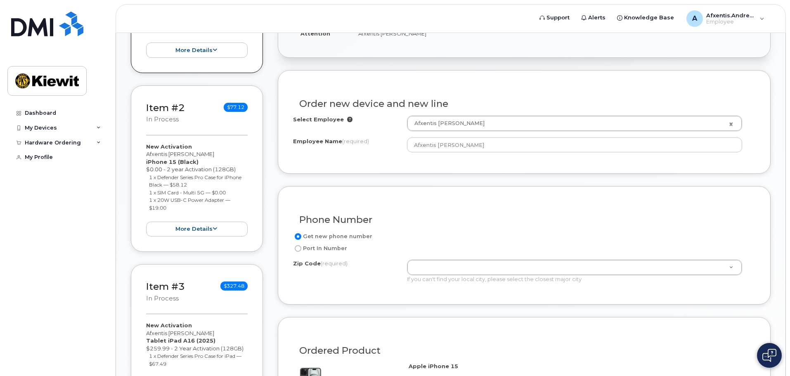
scroll to position [248, 0]
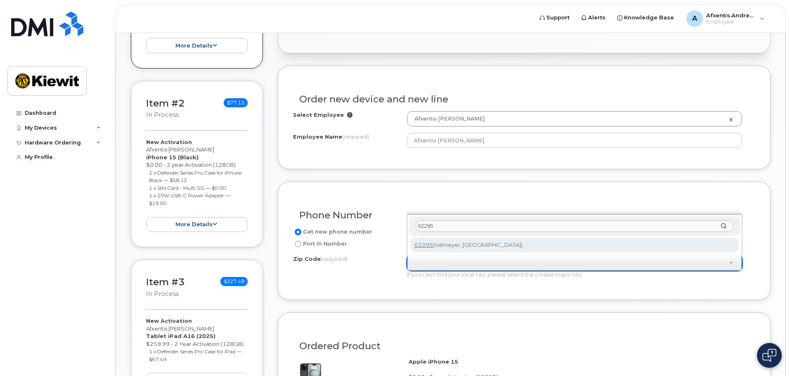
type input "62295"
type input "62295 (Valmeyer, IL)"
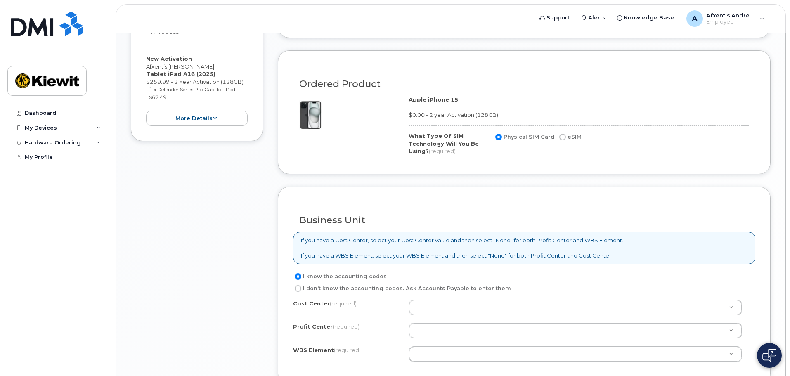
scroll to position [496, 0]
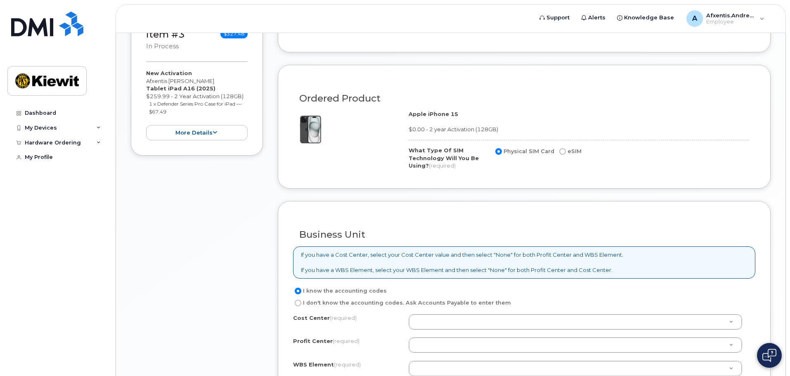
click at [560, 151] on input "eSIM" at bounding box center [563, 151] width 7 height 7
radio input "true"
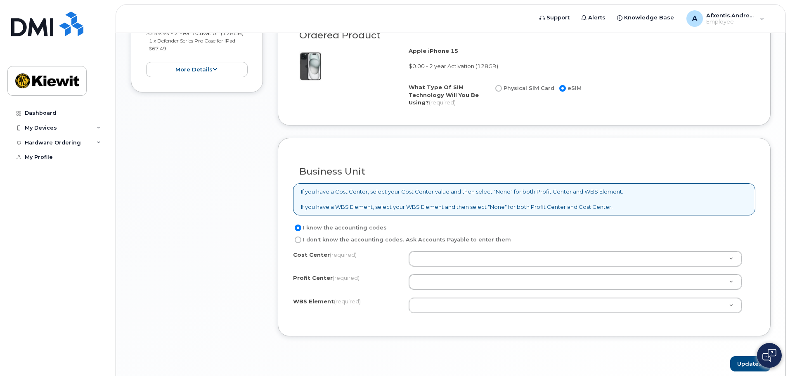
scroll to position [578, 0]
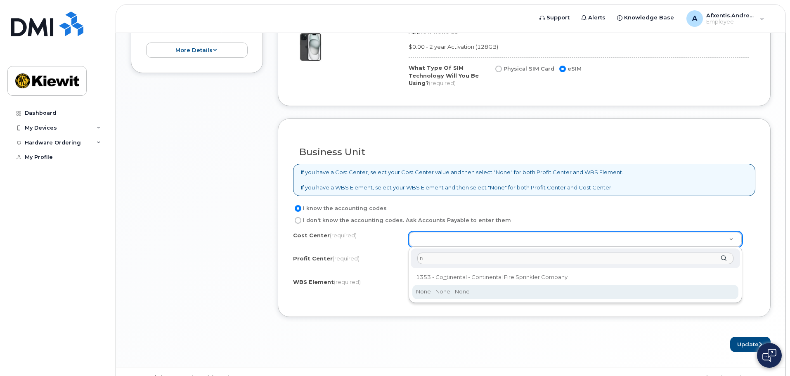
type input "n"
type input "None"
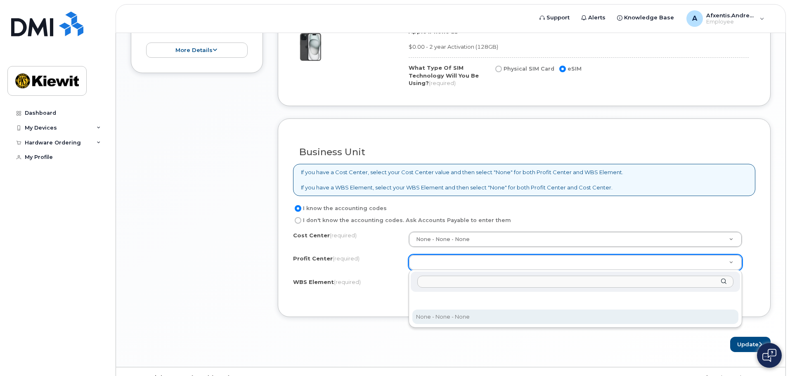
select select "None"
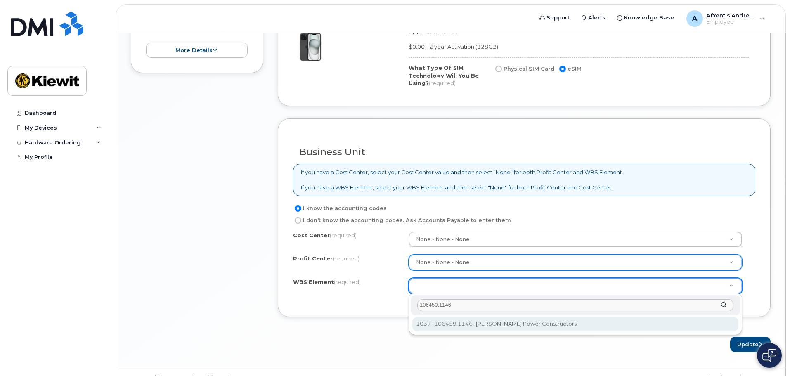
type input "106459.1146"
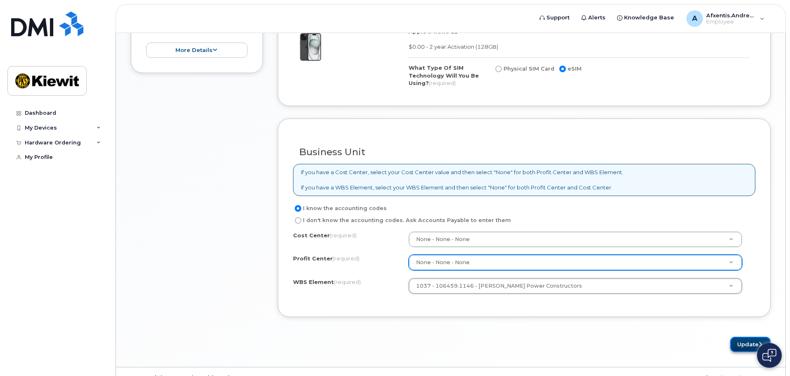
click at [744, 339] on button "Update" at bounding box center [750, 344] width 40 height 15
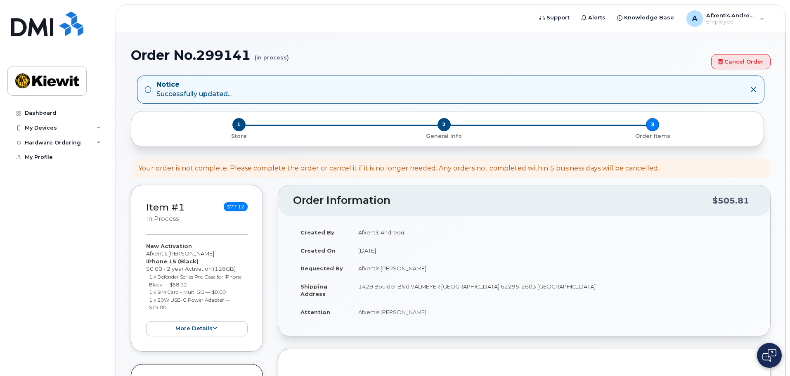
select select
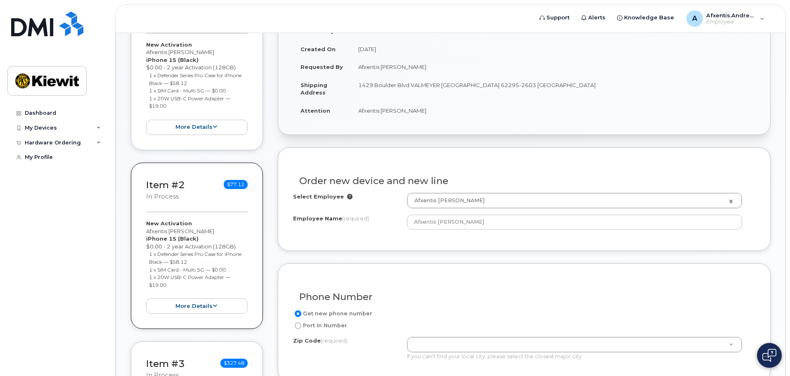
scroll to position [248, 0]
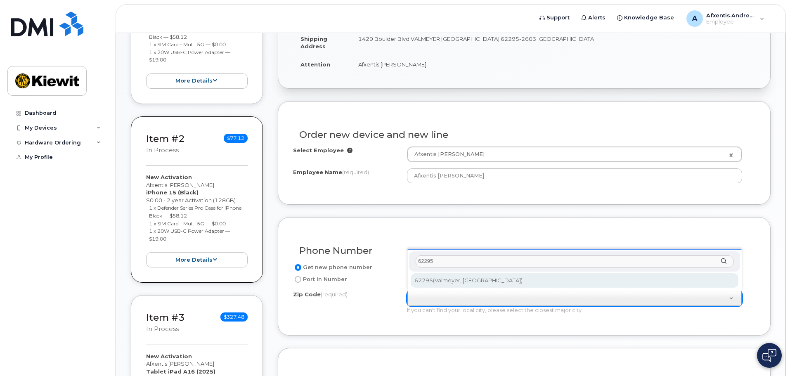
type input "62295"
type input "62295 ([PERSON_NAME], [GEOGRAPHIC_DATA])"
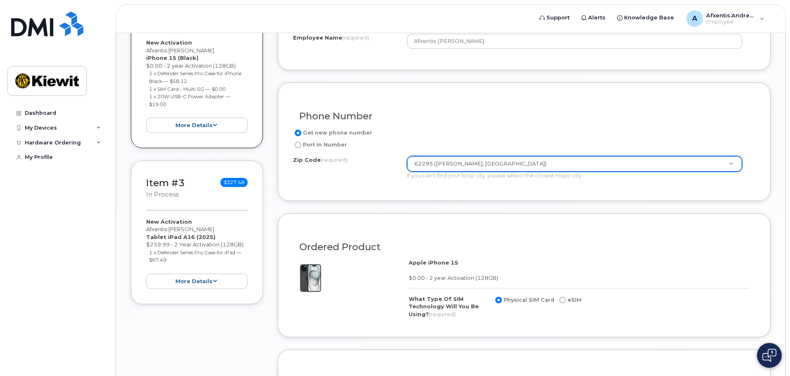
scroll to position [413, 0]
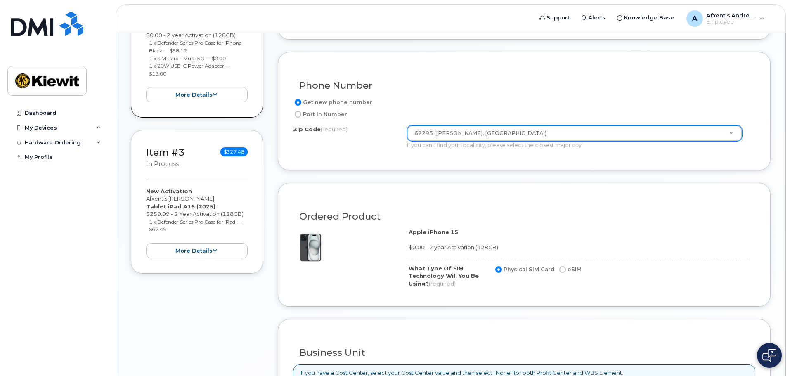
click at [563, 268] on input "eSIM" at bounding box center [563, 269] width 7 height 7
radio input "true"
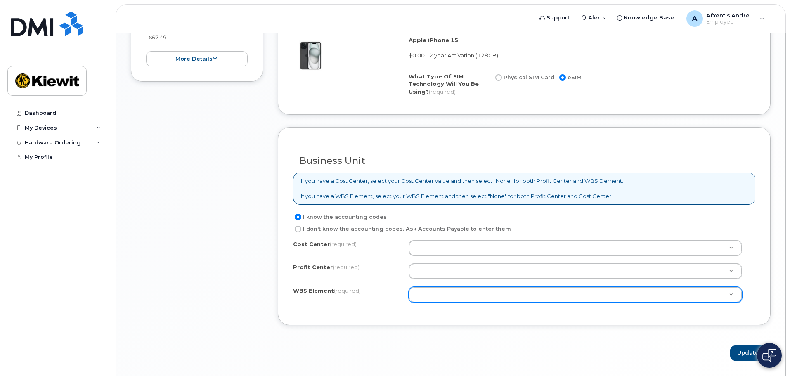
scroll to position [619, 0]
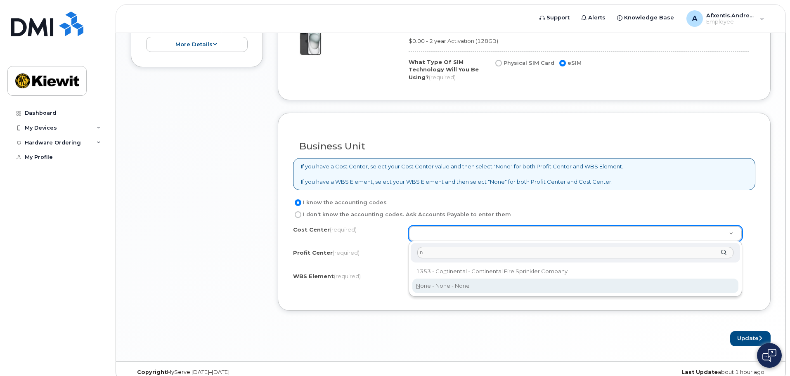
type input "n"
type input "None"
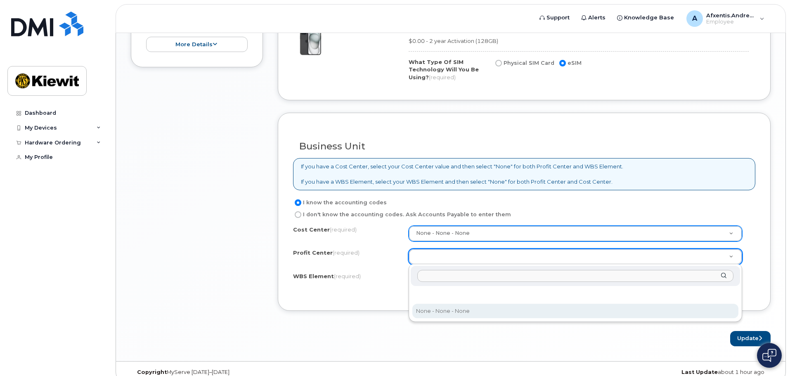
select select "None"
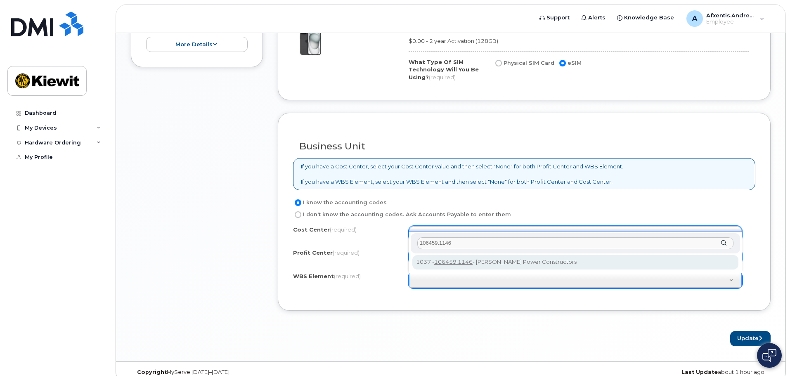
type input "106459.1146"
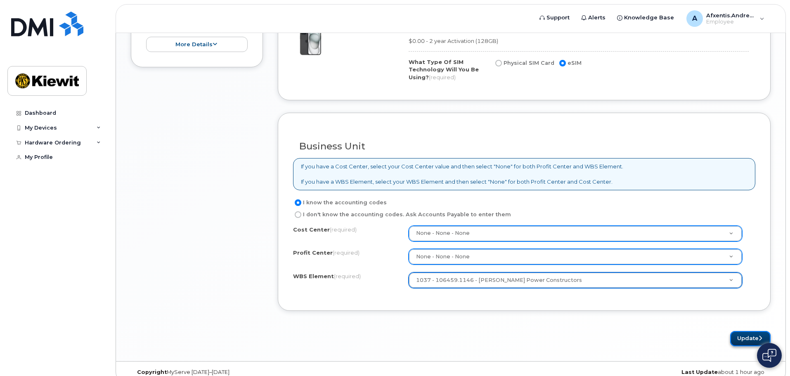
click at [745, 339] on button "Update" at bounding box center [750, 338] width 40 height 15
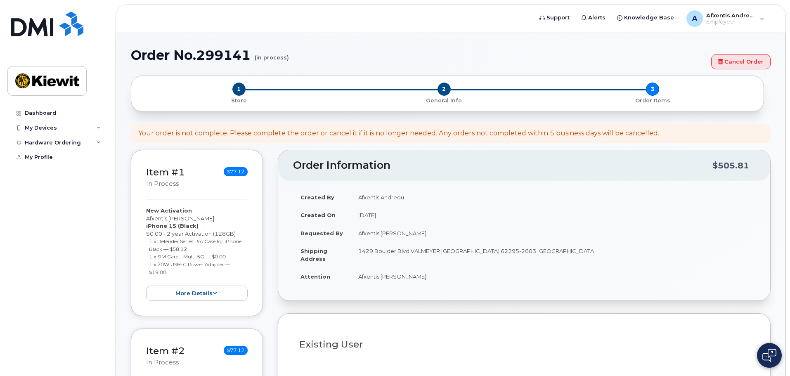
select select
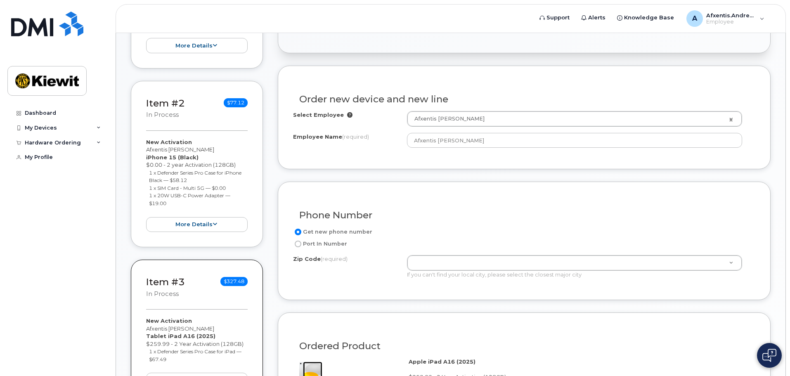
scroll to position [289, 0]
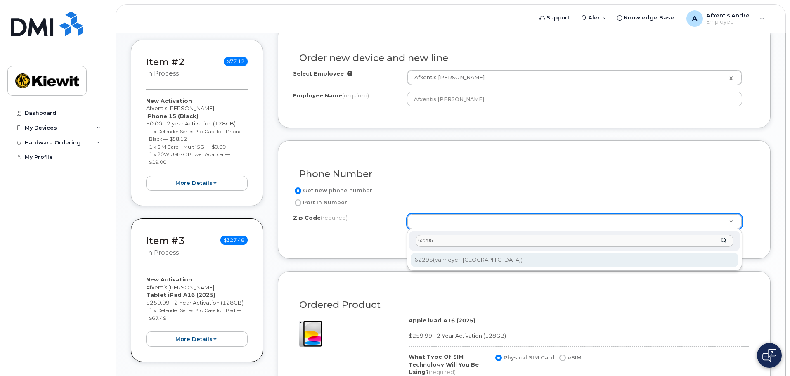
type input "62295"
type input "62295 ([PERSON_NAME], [GEOGRAPHIC_DATA])"
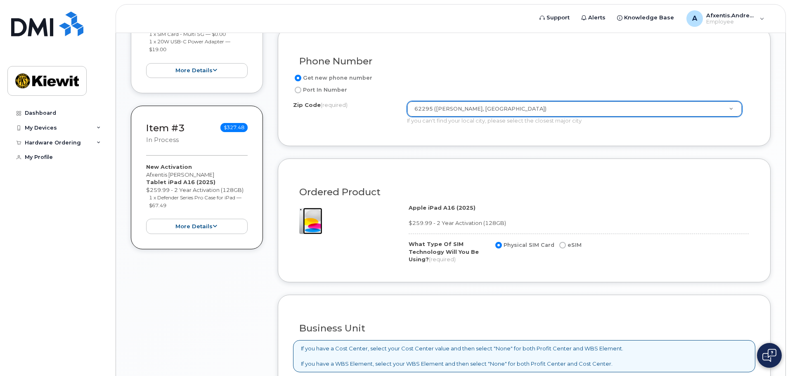
scroll to position [413, 0]
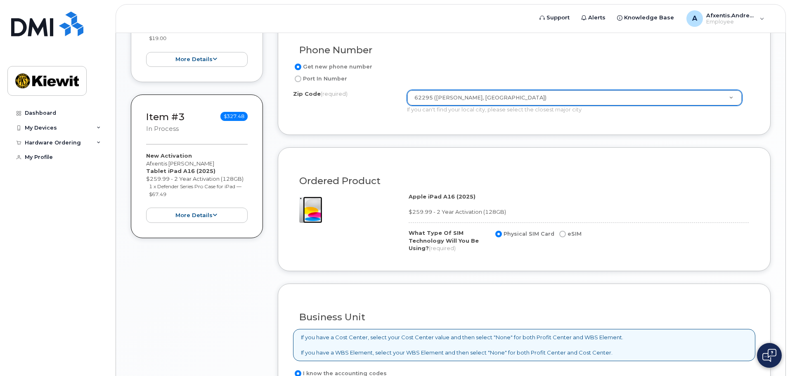
click at [560, 235] on input "eSIM" at bounding box center [563, 234] width 7 height 7
radio input "true"
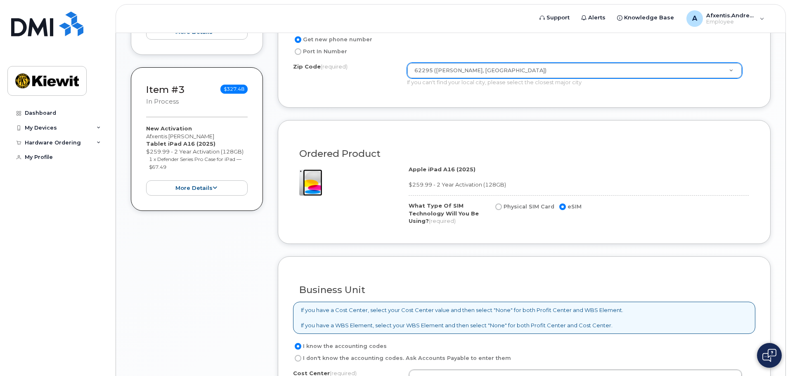
scroll to position [537, 0]
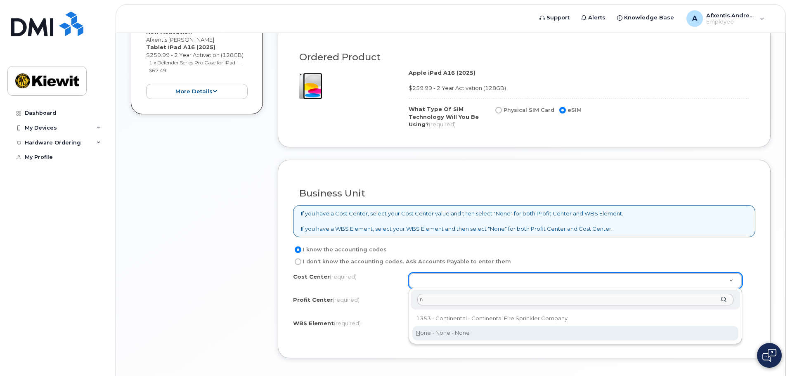
type input "n"
type input "None"
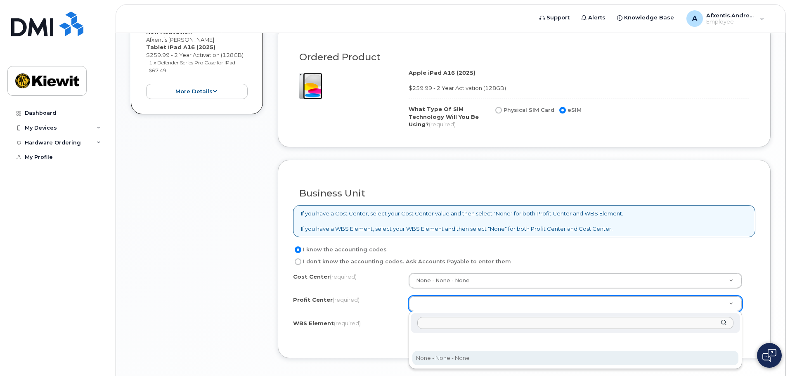
select select "None"
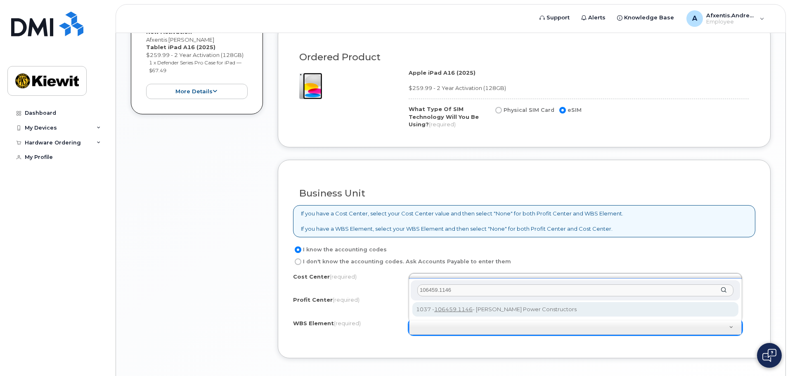
type input "106459.1146"
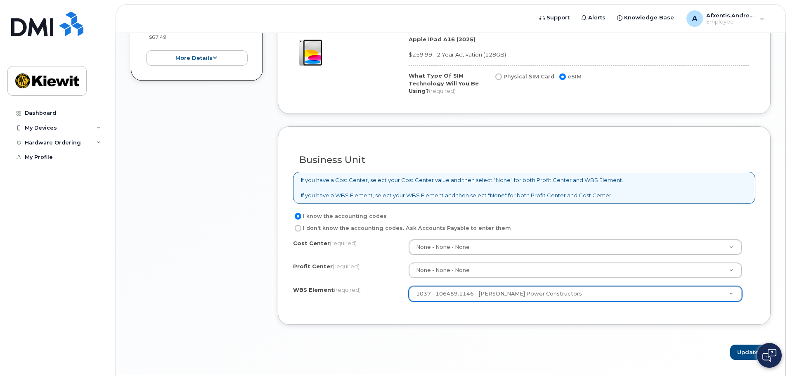
scroll to position [595, 0]
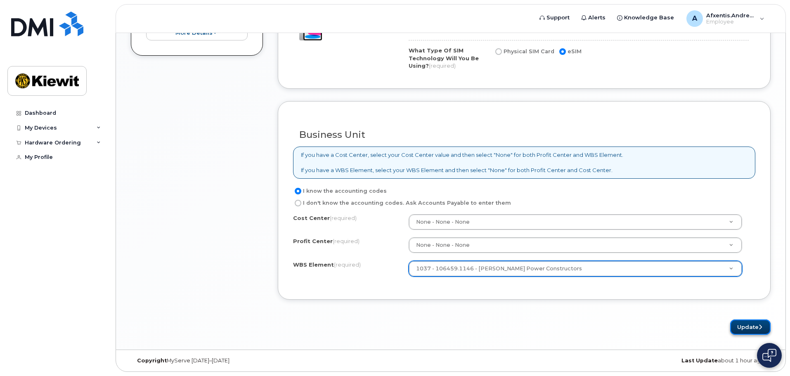
click at [749, 332] on button "Update" at bounding box center [750, 327] width 40 height 15
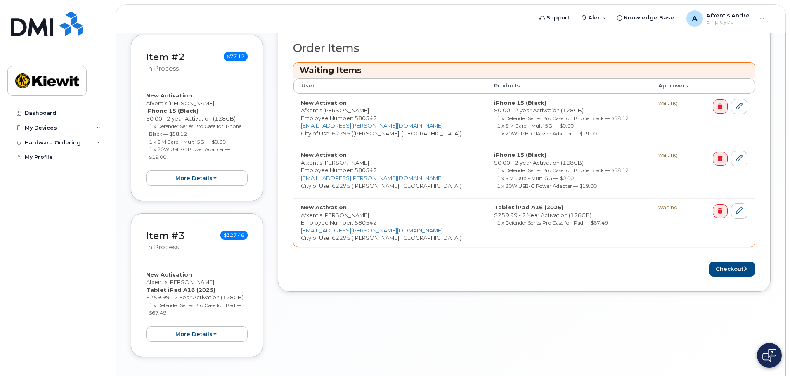
scroll to position [330, 0]
click at [723, 267] on button "Checkout" at bounding box center [732, 268] width 47 height 15
